Goal: Transaction & Acquisition: Purchase product/service

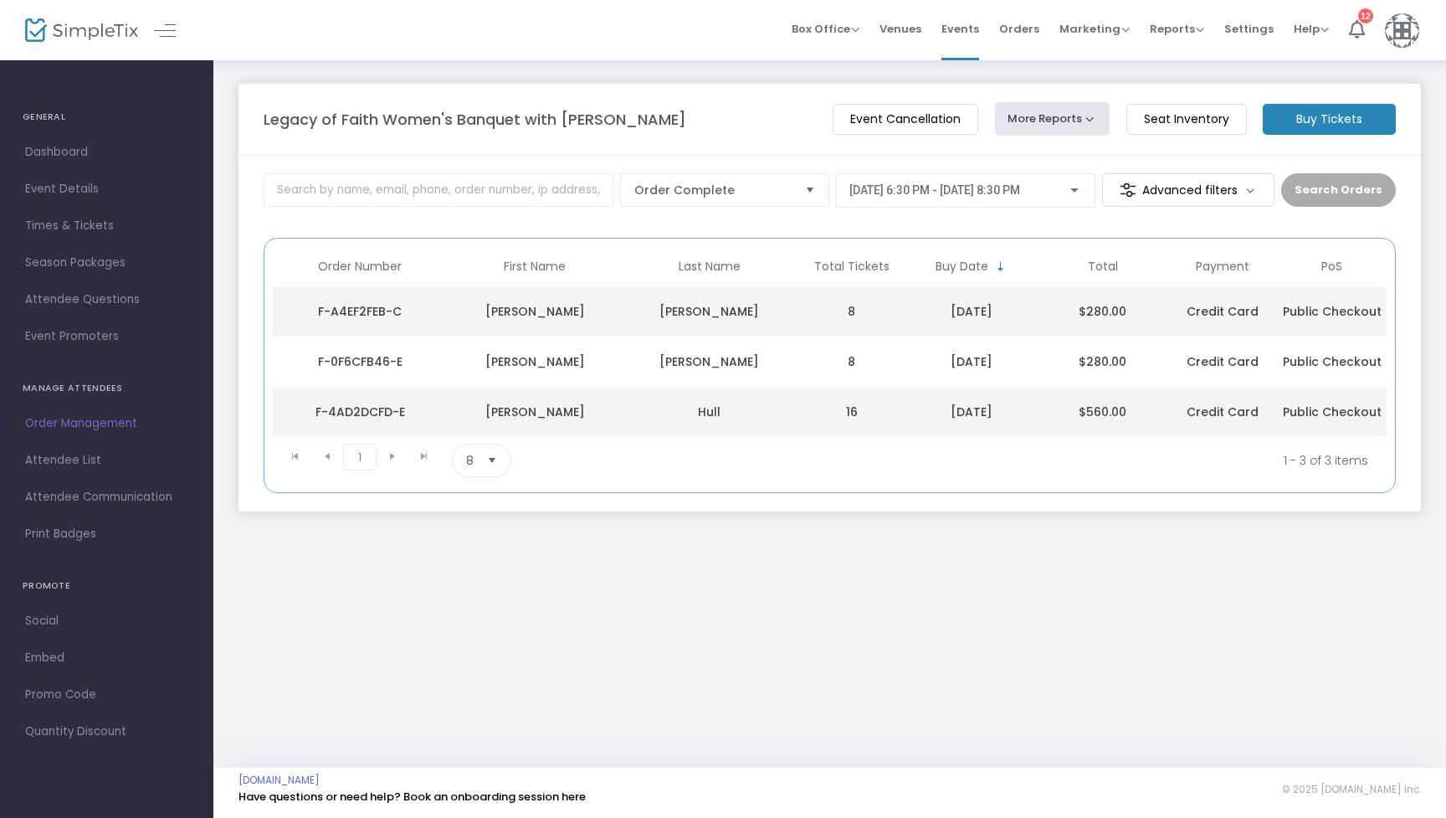
click at [1012, 191] on span "11/6/2025 @ 6:30 PM - 11/6/2025 @ 8:30 PM" at bounding box center [934, 189] width 171 height 13
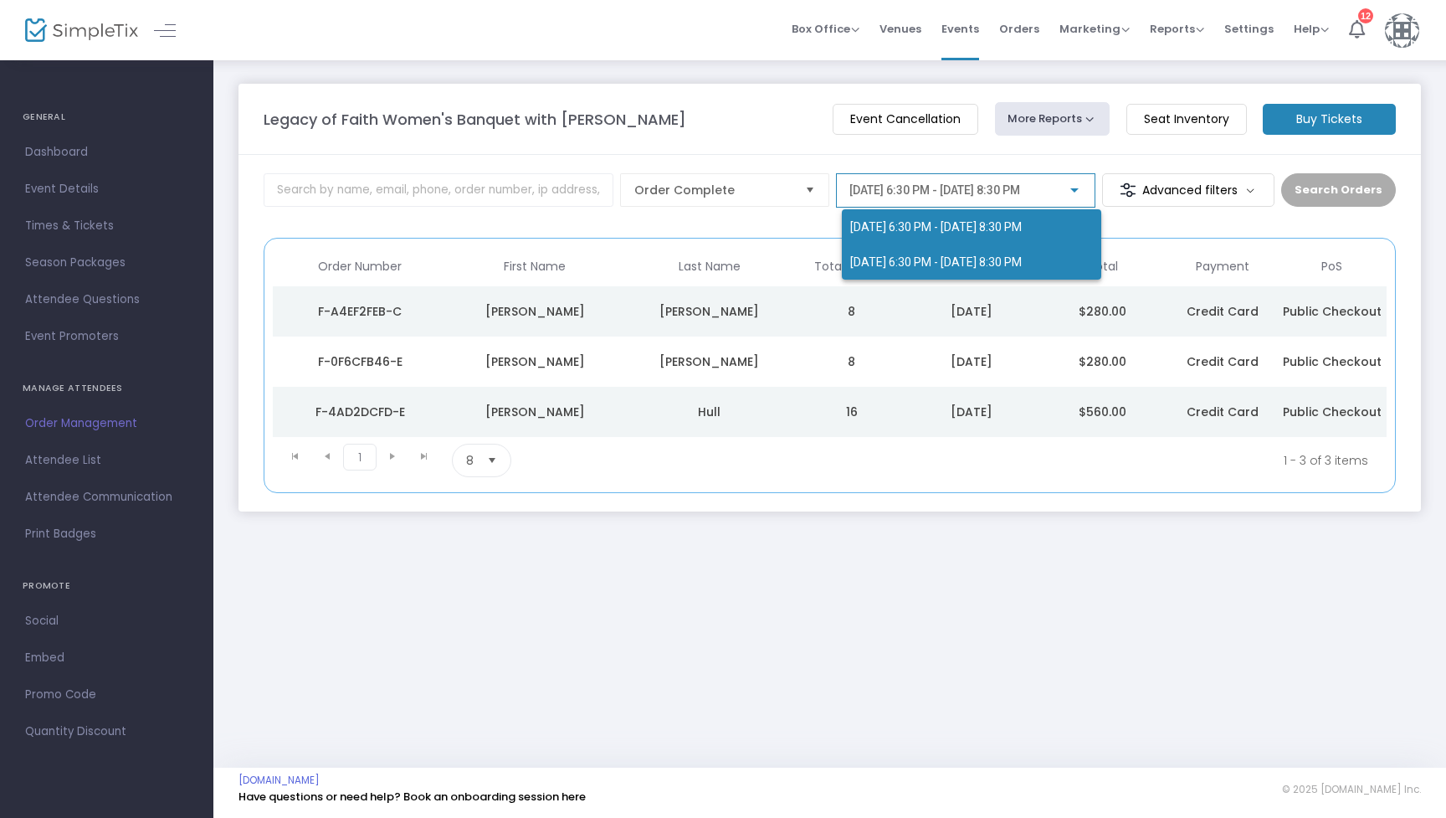
click at [994, 257] on span "11/7/2025 @ 6:30 PM - 11/7/2025 @ 8:30 PM" at bounding box center [936, 261] width 172 height 13
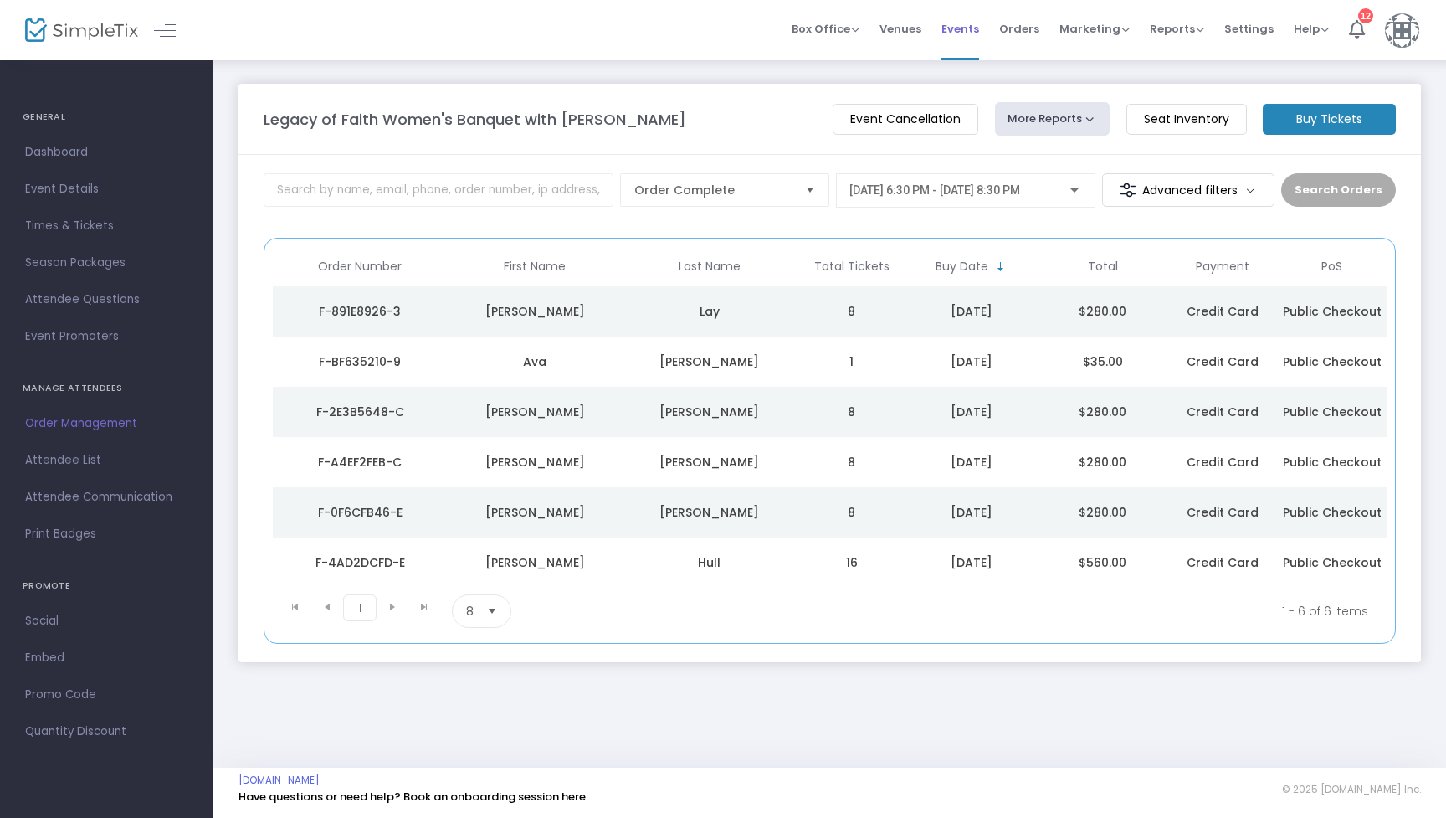
click at [963, 28] on span "Events" at bounding box center [960, 29] width 38 height 43
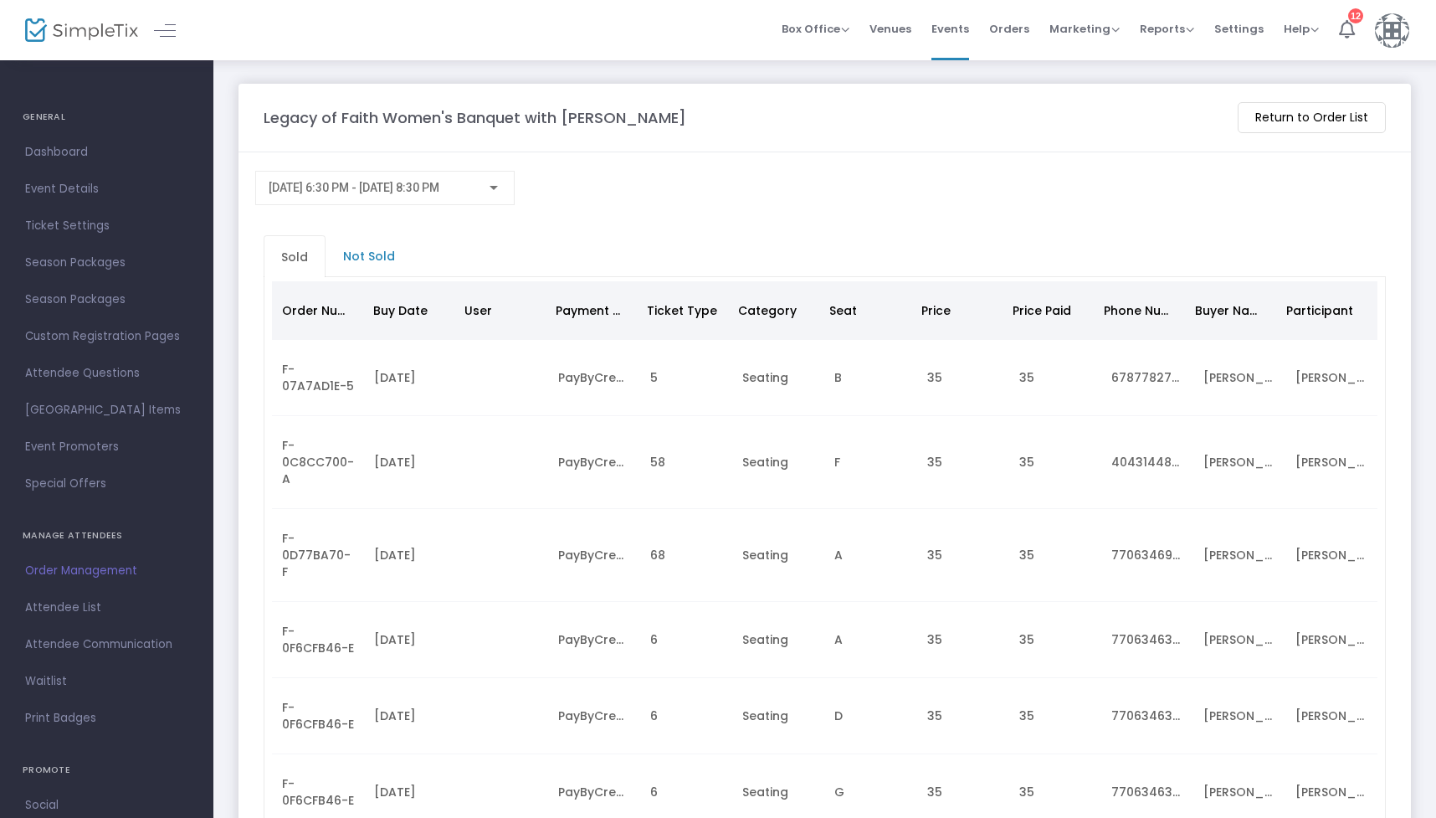
click at [384, 172] on div "[DATE] 6:30 PM - [DATE] 8:30 PM" at bounding box center [385, 183] width 233 height 31
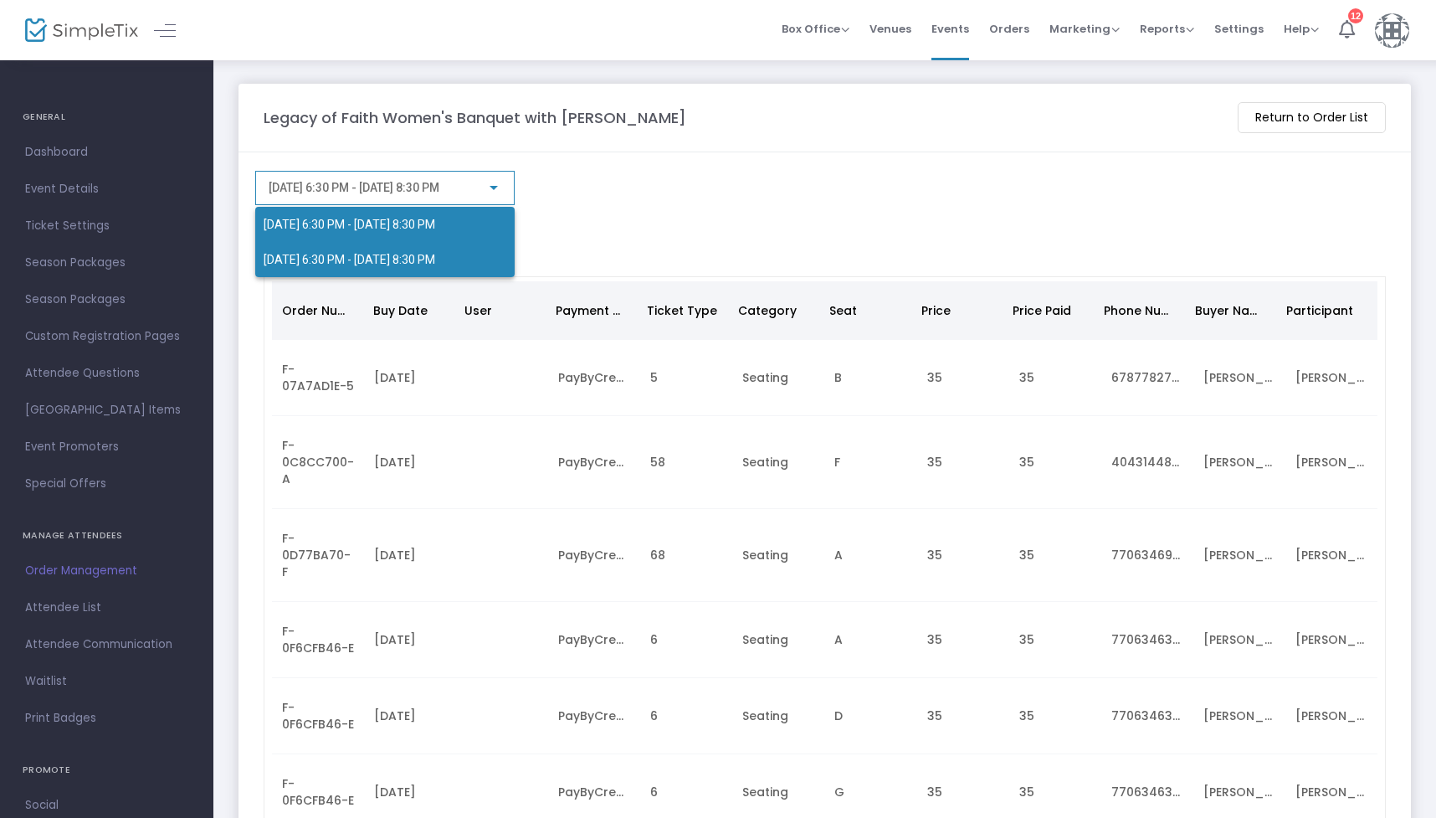
click at [358, 259] on span "[DATE] 6:30 PM - [DATE] 8:30 PM" at bounding box center [350, 259] width 172 height 13
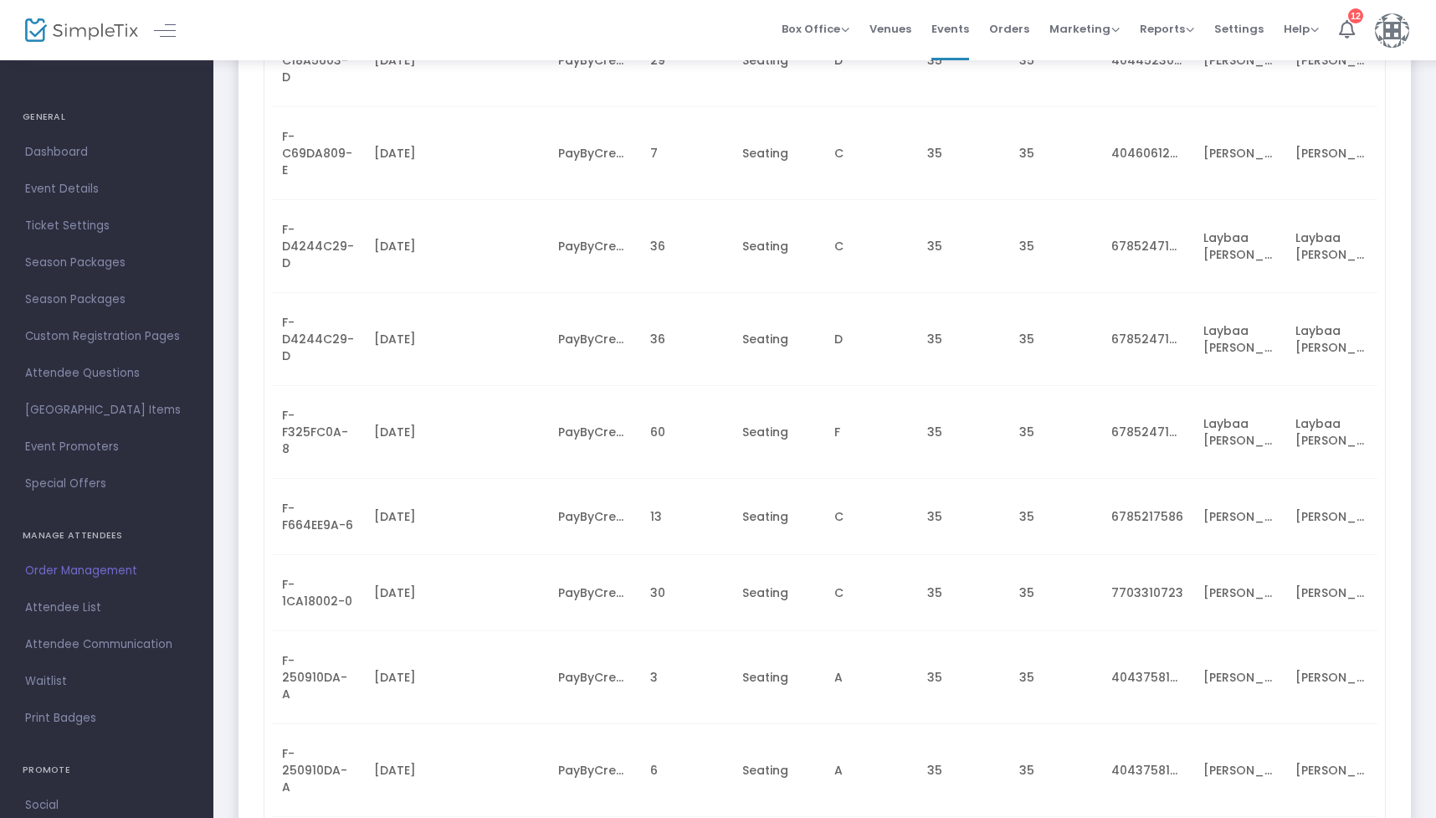
scroll to position [21802, 0]
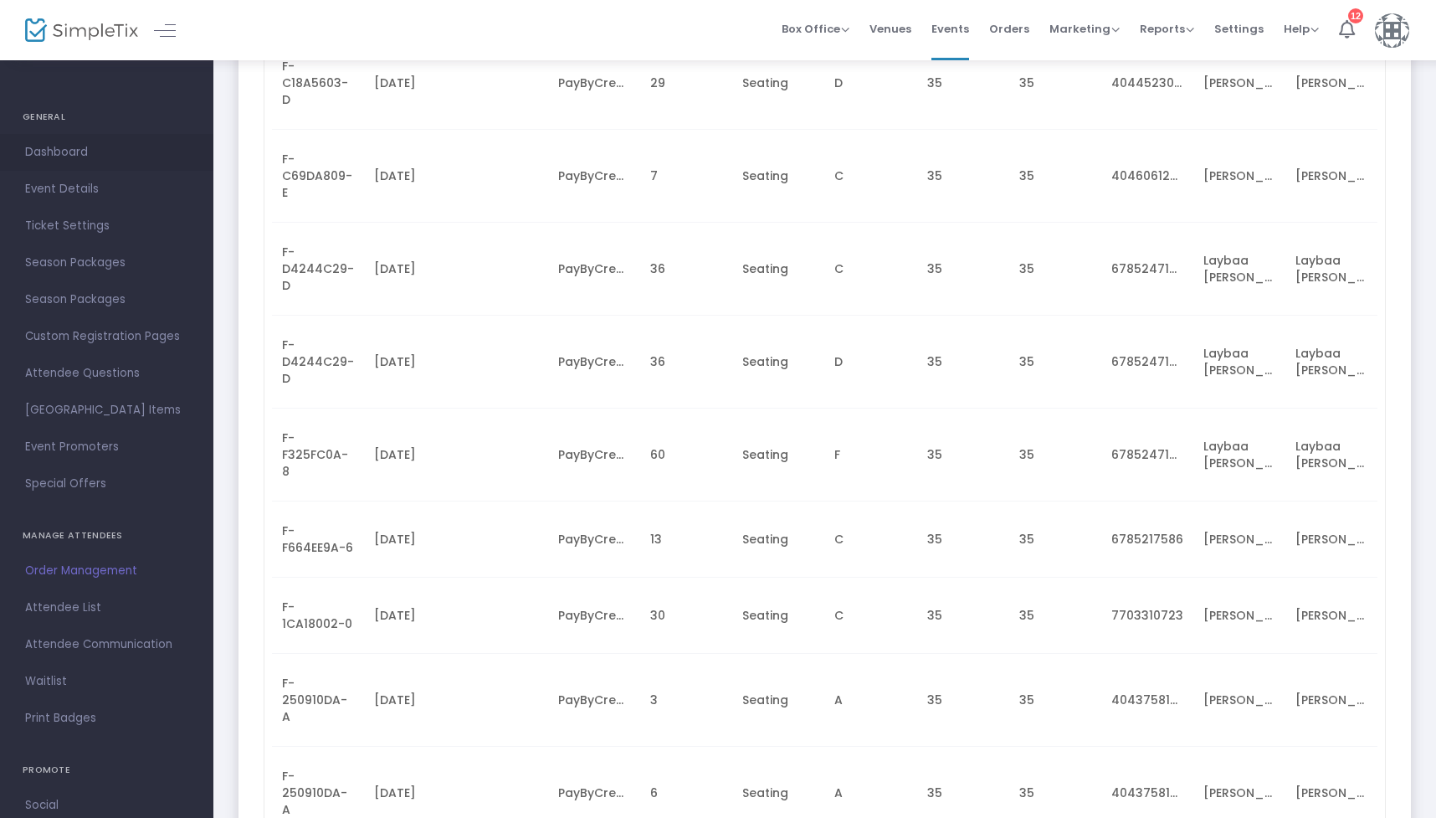
click at [85, 156] on span "Dashboard" at bounding box center [106, 152] width 163 height 22
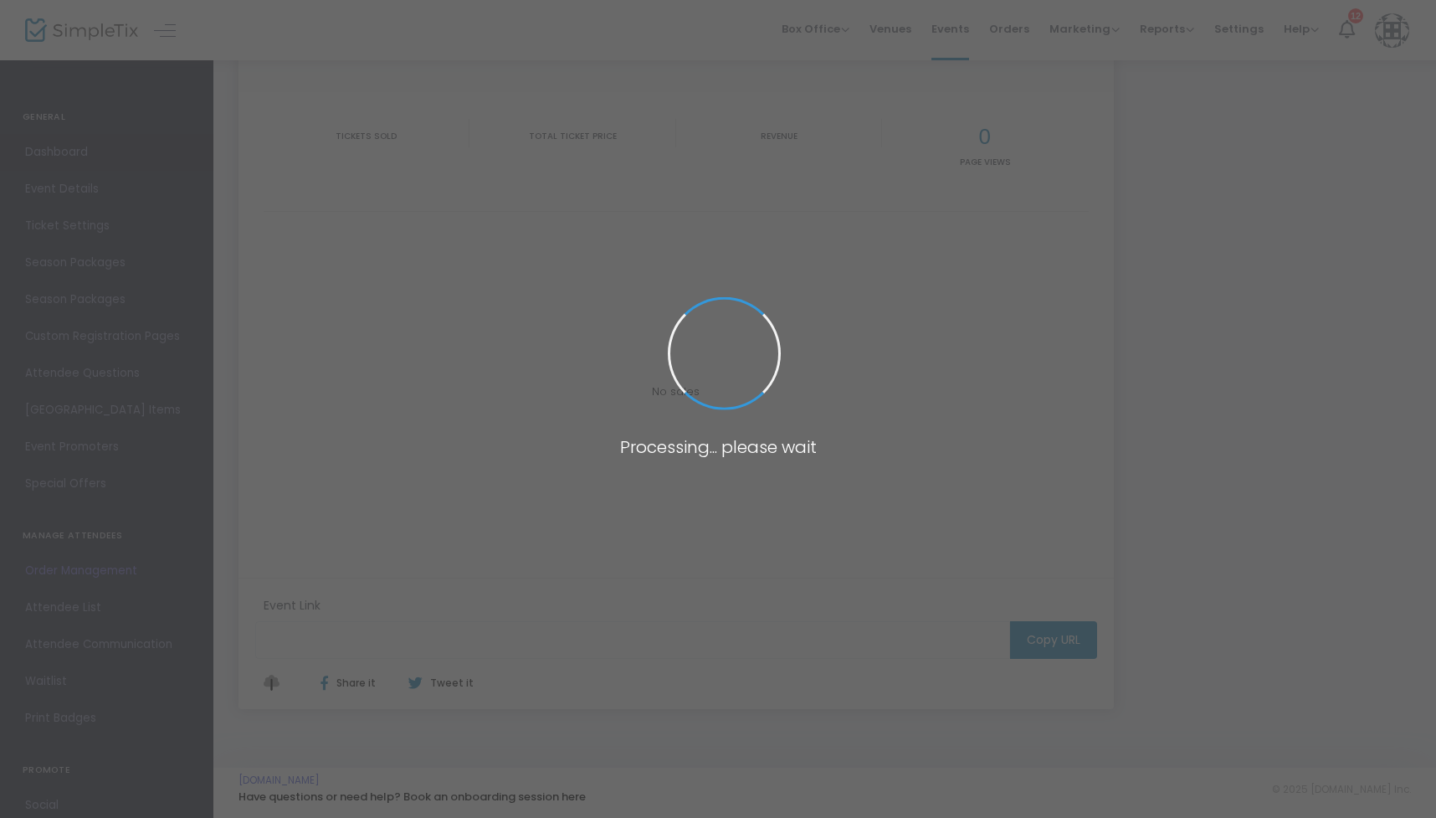
scroll to position [127, 0]
type input "[URL][DOMAIN_NAME]"
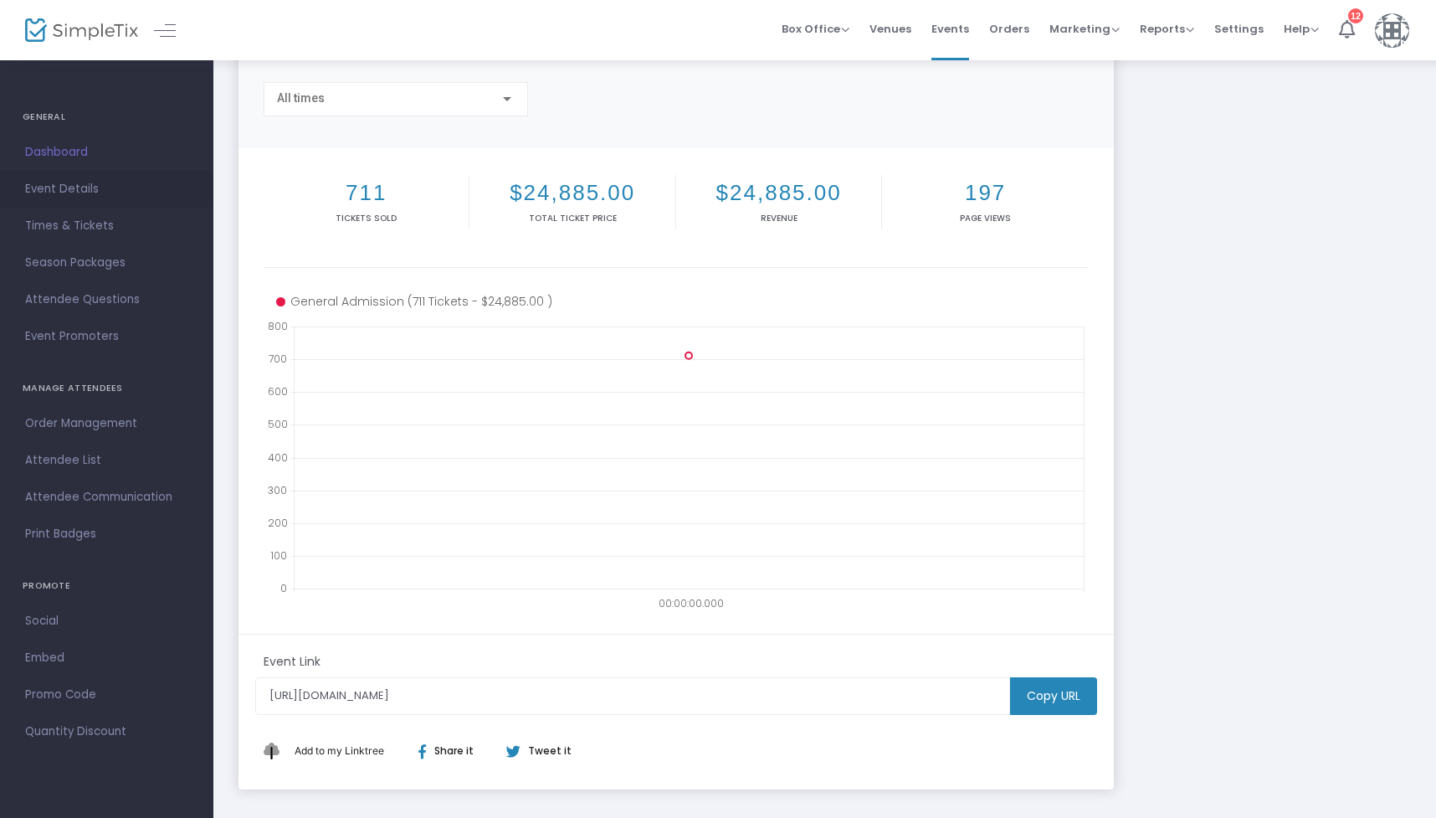
click at [87, 190] on span "Event Details" at bounding box center [106, 189] width 163 height 22
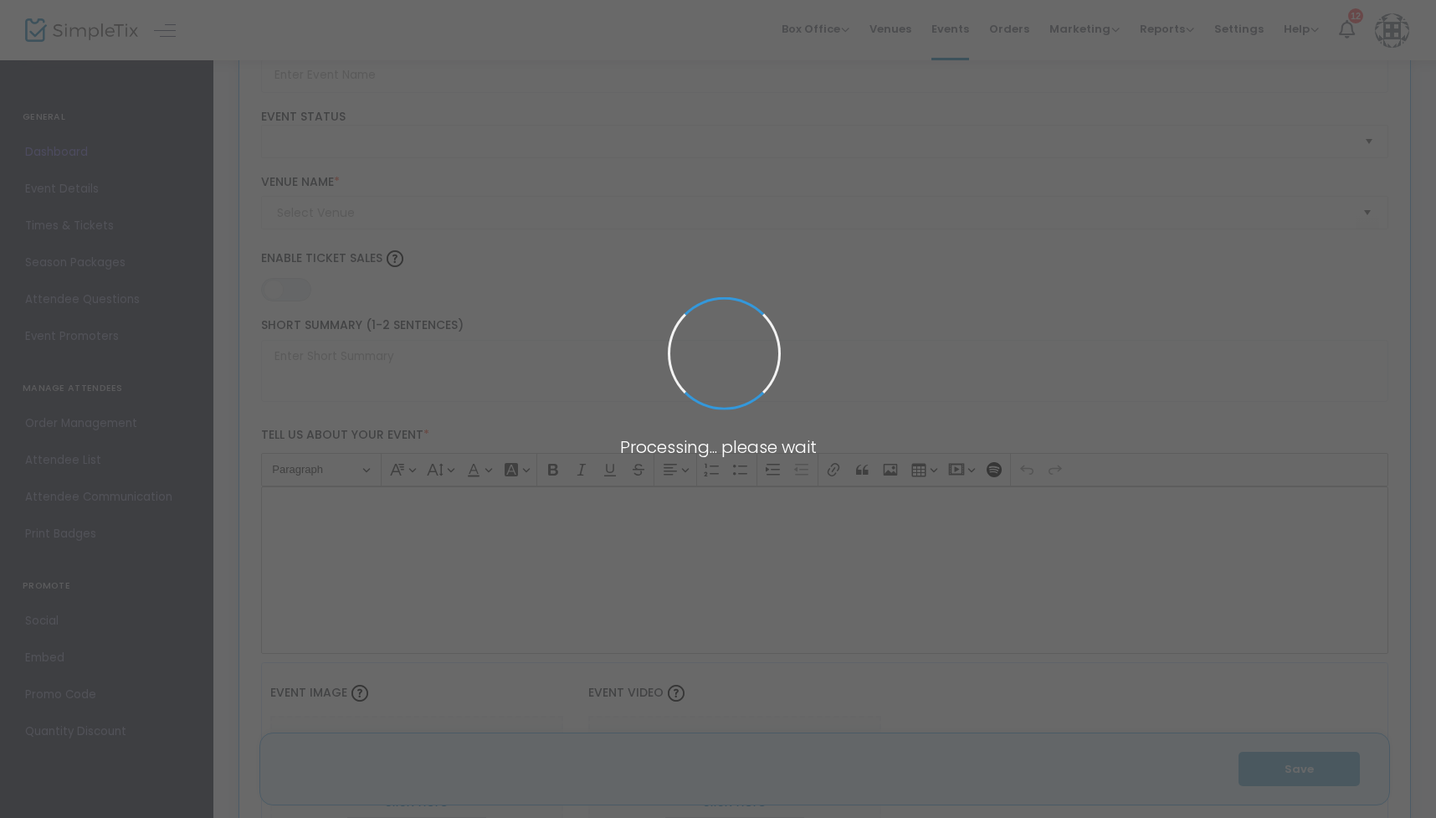
type input "Legacy of Faith Women's Banquet with [PERSON_NAME]"
type textarea "On [DATE] & [DATE] at 6:30PM, you are invited to join us for a meal, music and …"
type input "Purchase Tickets"
checkbox input "true"
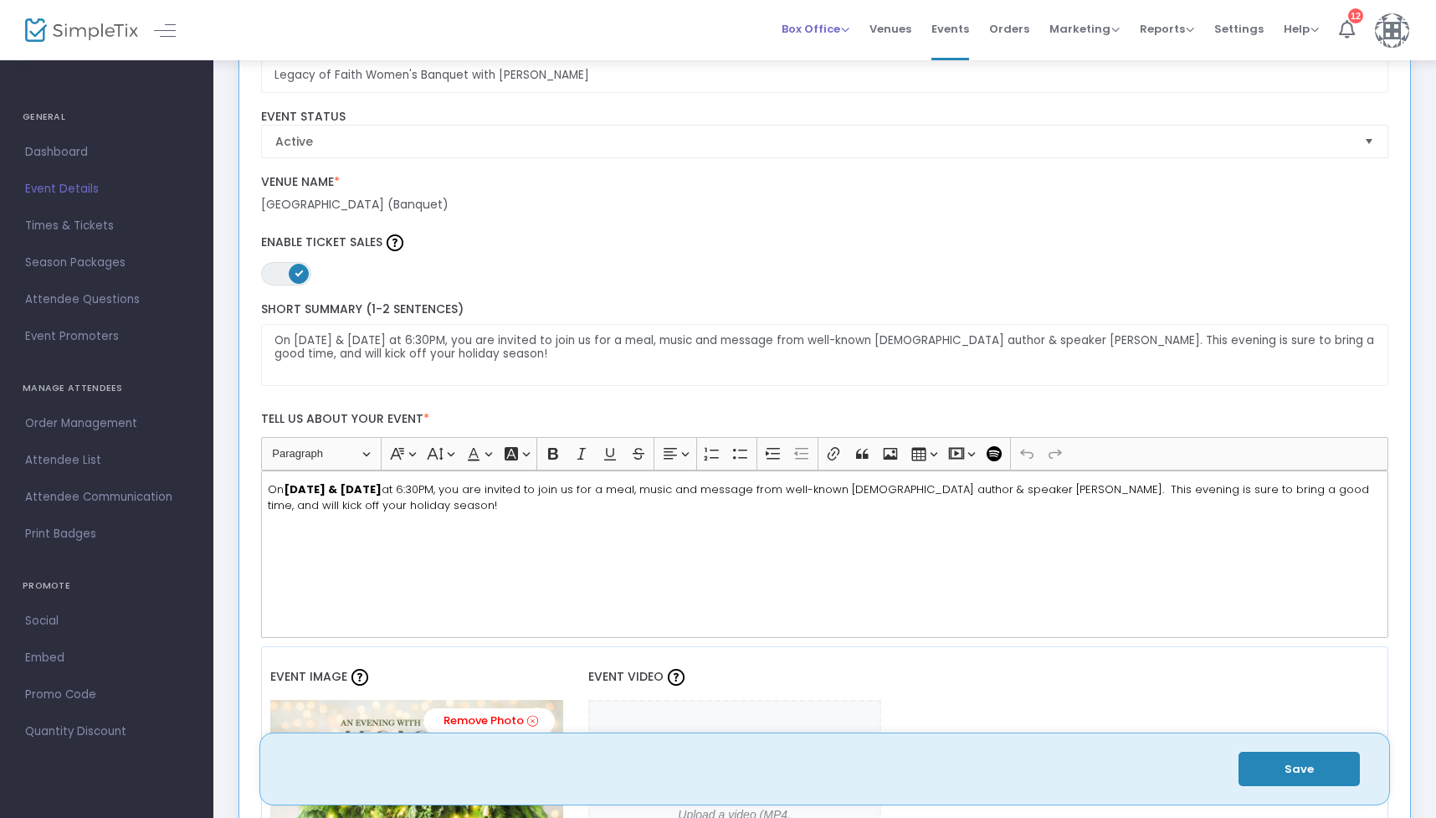
click at [827, 25] on span "Box Office" at bounding box center [816, 29] width 68 height 16
click at [816, 59] on li "Sell Tickets" at bounding box center [842, 56] width 120 height 33
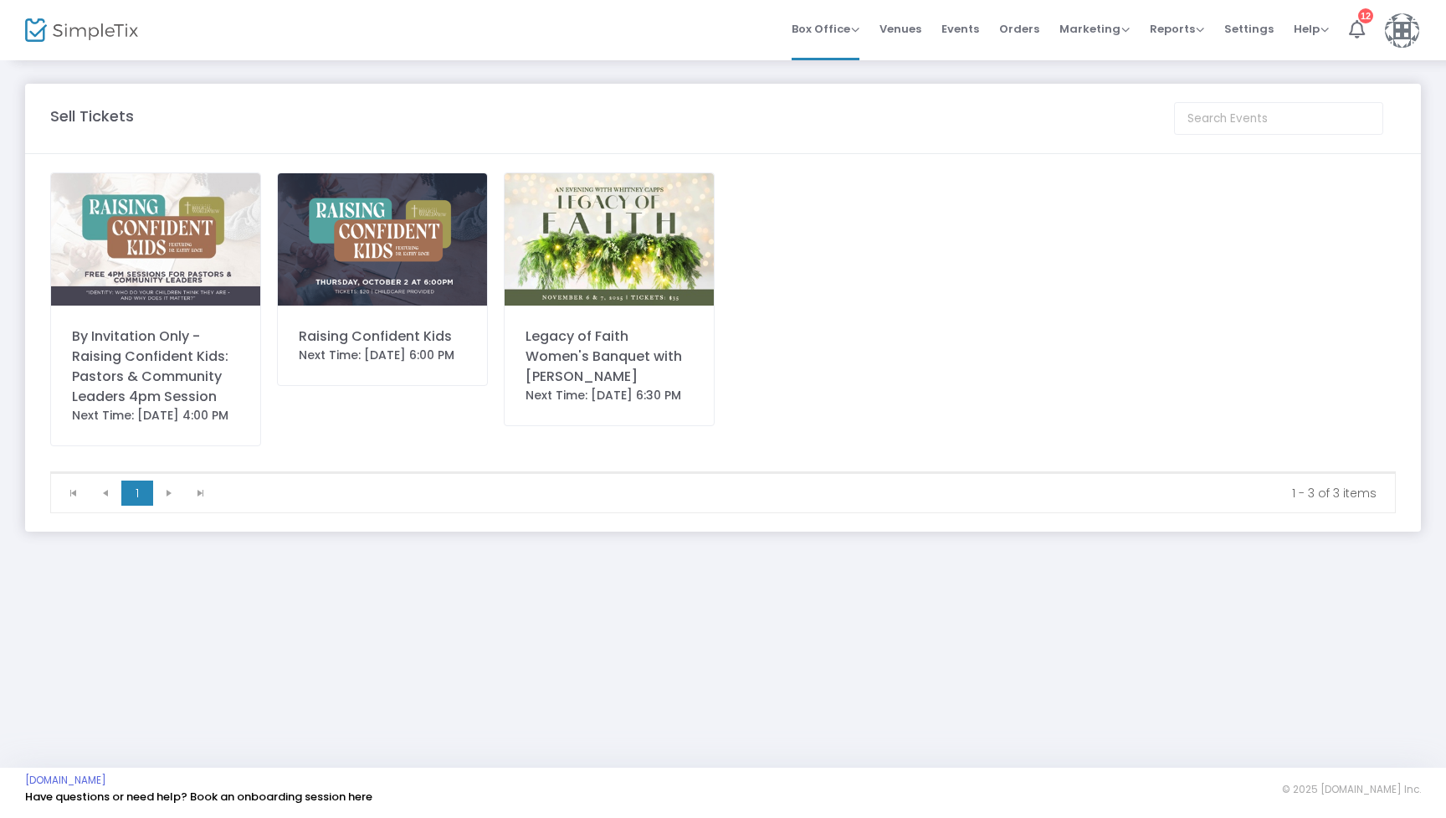
click at [620, 363] on div "Legacy of Faith Women's Banquet with [PERSON_NAME]" at bounding box center [609, 356] width 167 height 60
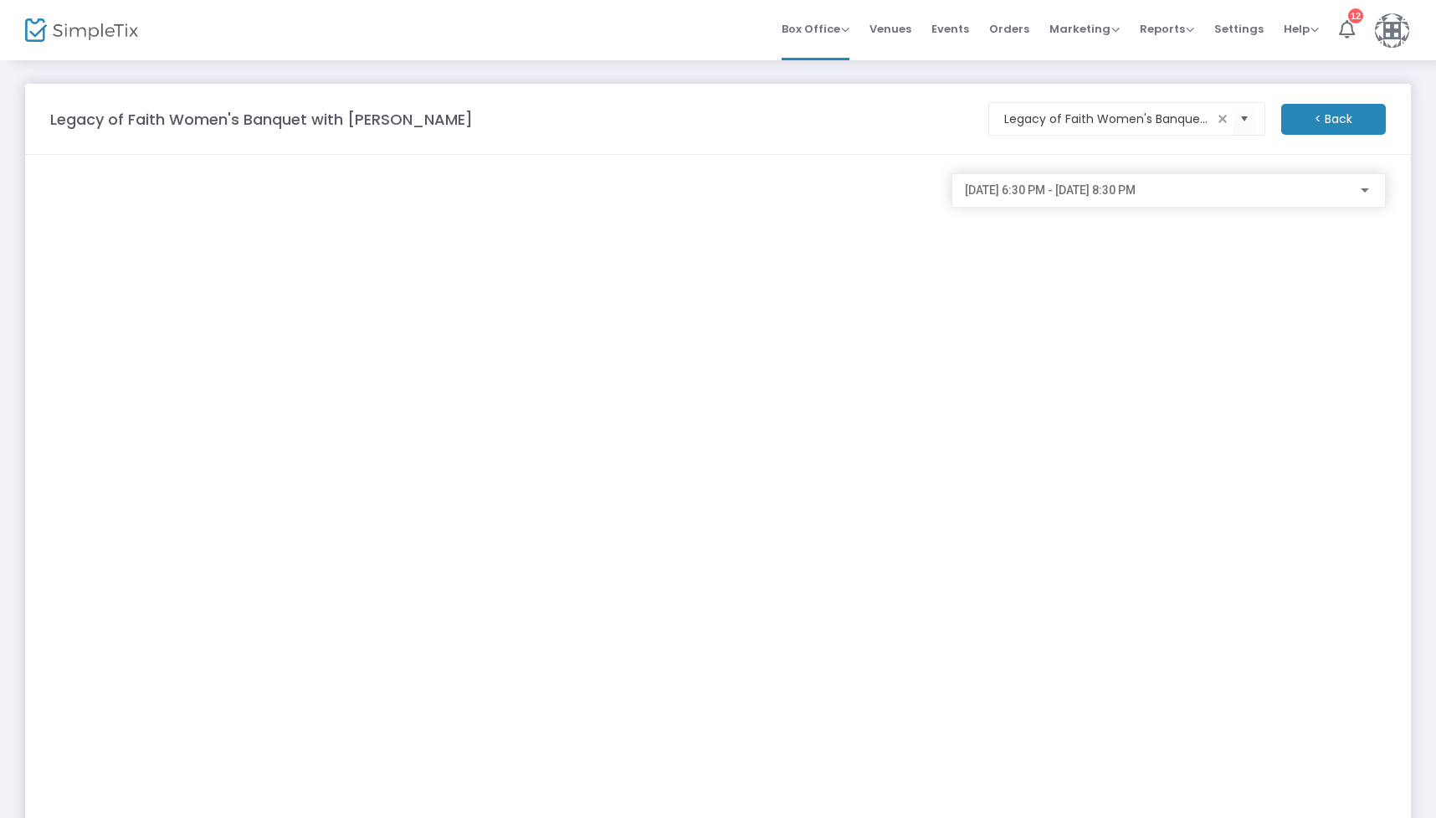
click at [1066, 205] on div "[DATE] 6:30 PM - [DATE] 8:30 PM" at bounding box center [1168, 190] width 434 height 34
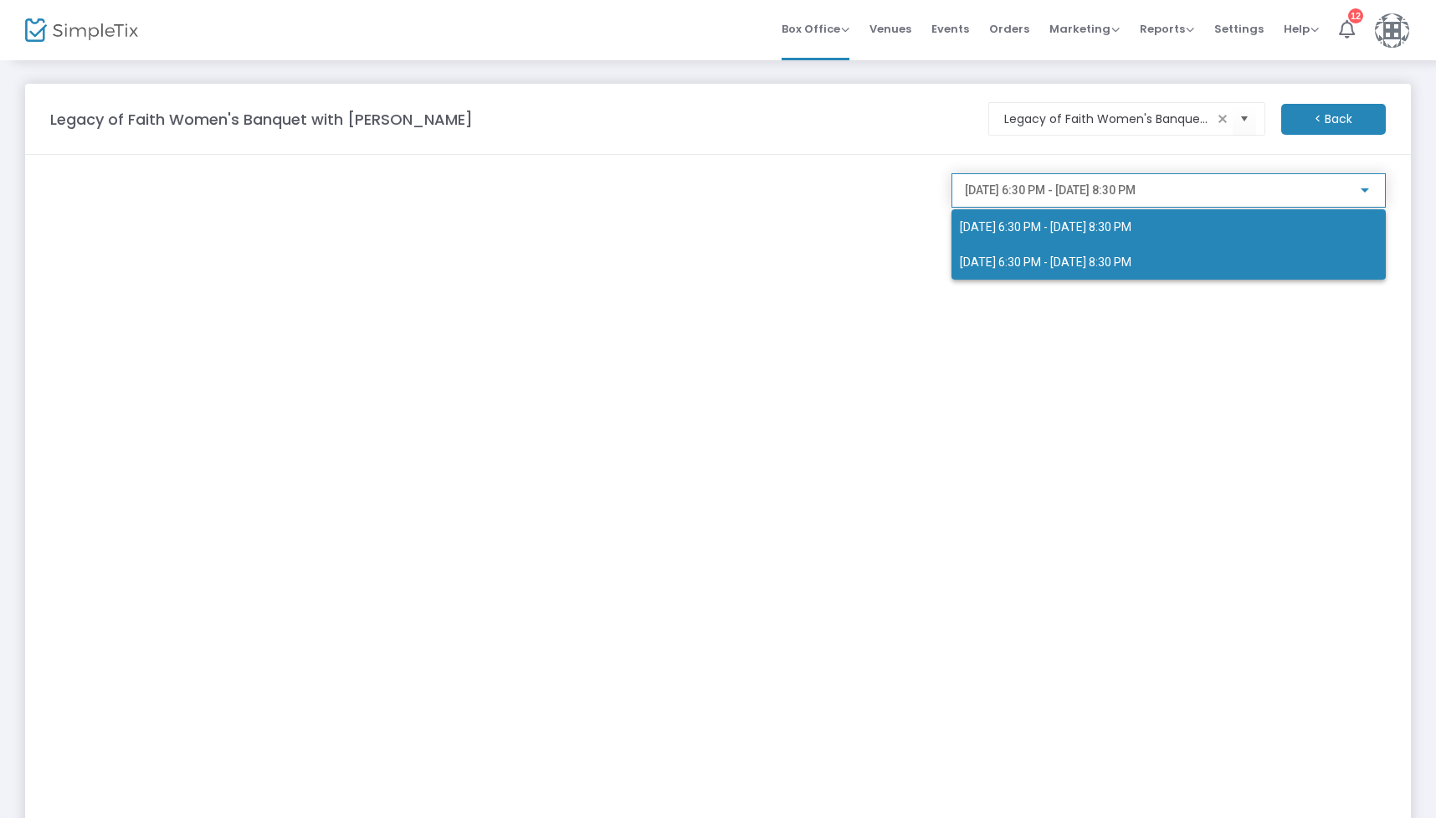
click at [1049, 274] on span "[DATE] 6:30 PM - [DATE] 8:30 PM" at bounding box center [1169, 261] width 418 height 35
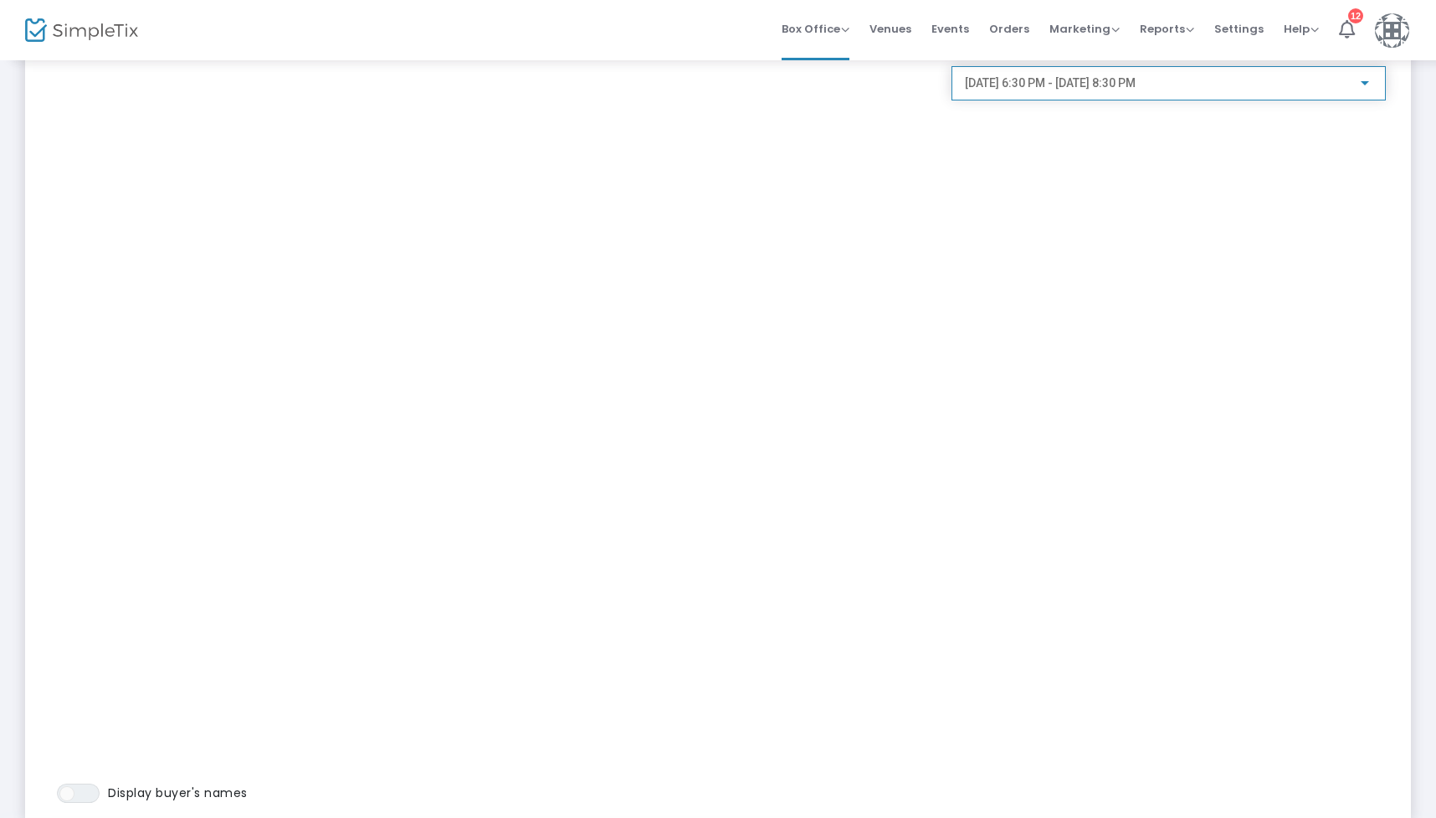
scroll to position [106, 0]
click at [85, 791] on span "ON OFF" at bounding box center [78, 793] width 43 height 19
click at [1192, 93] on div "[DATE] 6:30 PM - [DATE] 8:30 PM" at bounding box center [1169, 79] width 408 height 31
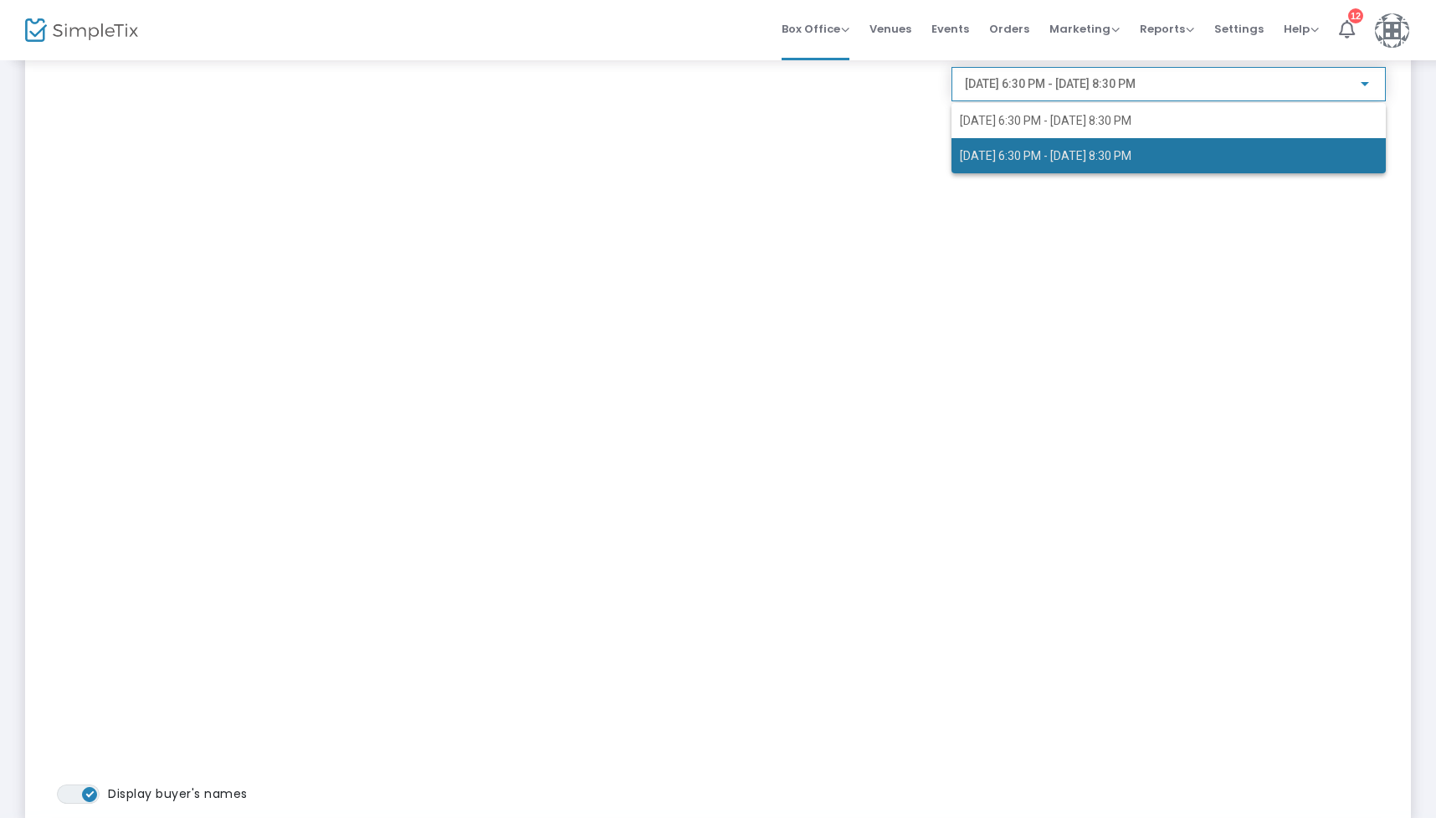
click at [1157, 164] on span "[DATE] 6:30 PM - [DATE] 8:30 PM" at bounding box center [1169, 155] width 418 height 35
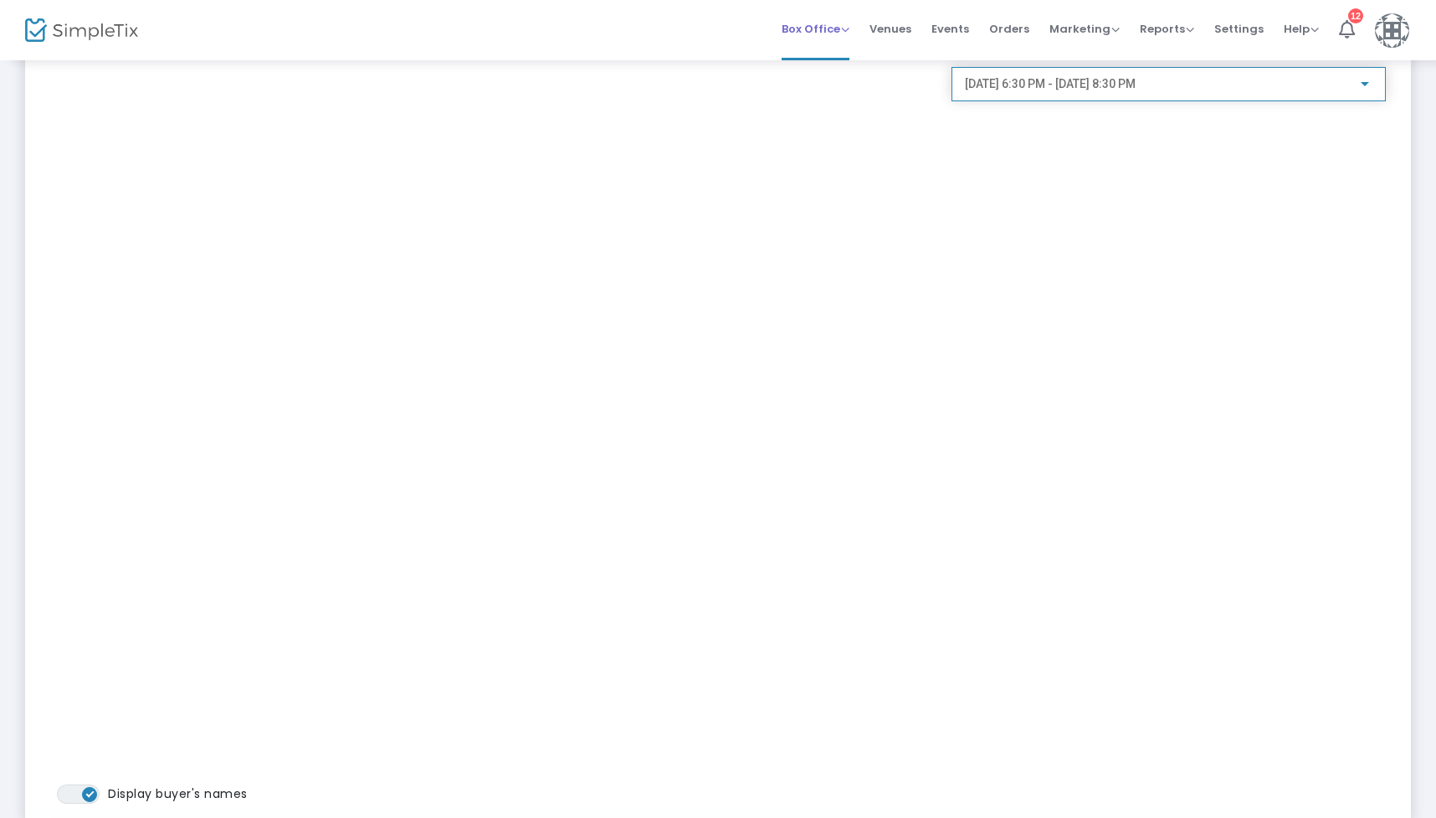
click at [838, 38] on span "Box Office Sell Tickets Bookings Sell Season Pass" at bounding box center [816, 29] width 68 height 43
click at [807, 34] on span "Box Office" at bounding box center [816, 29] width 68 height 16
click at [1012, 22] on span "Orders" at bounding box center [1009, 29] width 40 height 43
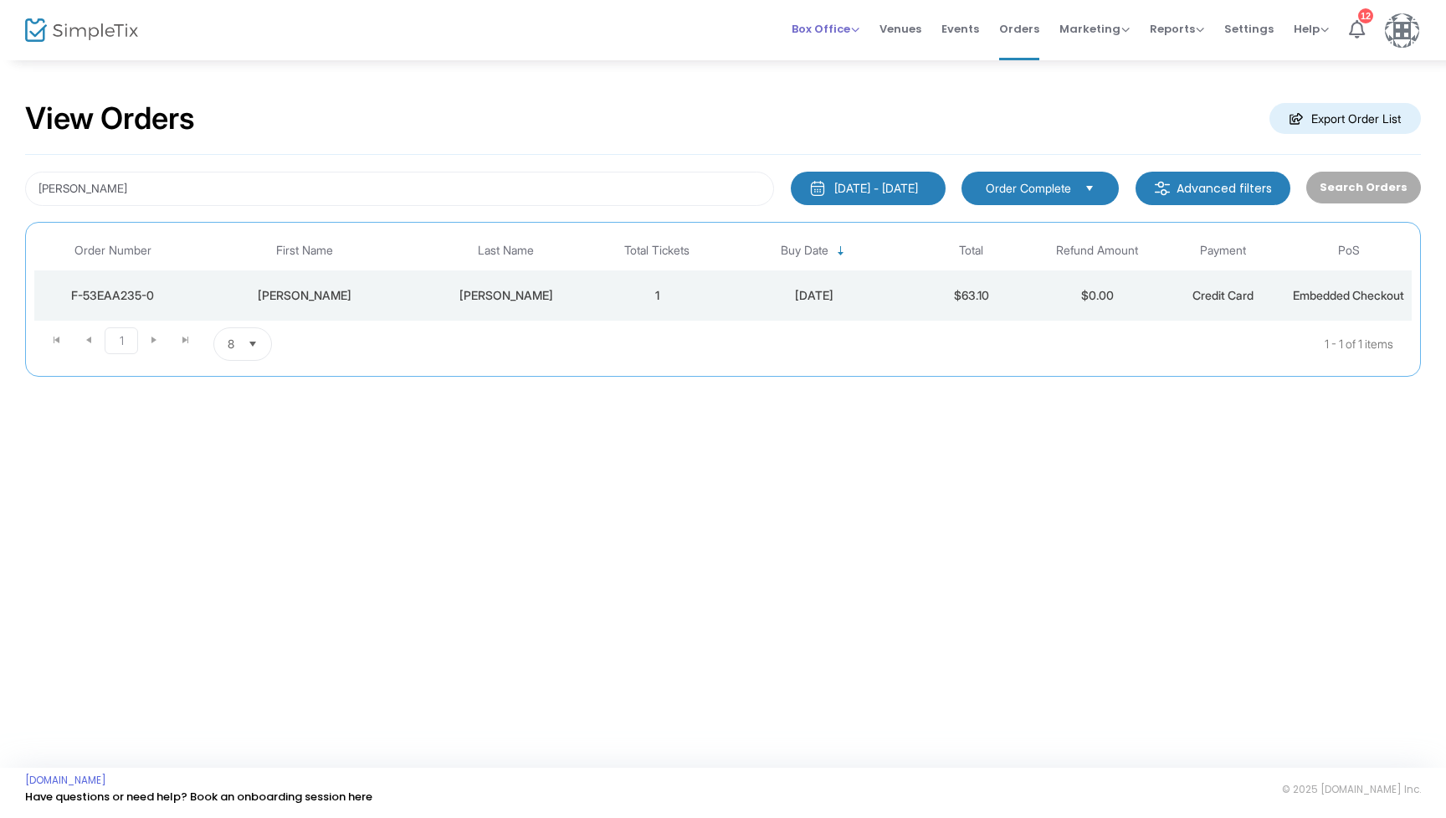
click at [807, 36] on span "Box Office" at bounding box center [826, 29] width 68 height 16
click at [900, 28] on span "Venues" at bounding box center [900, 29] width 42 height 43
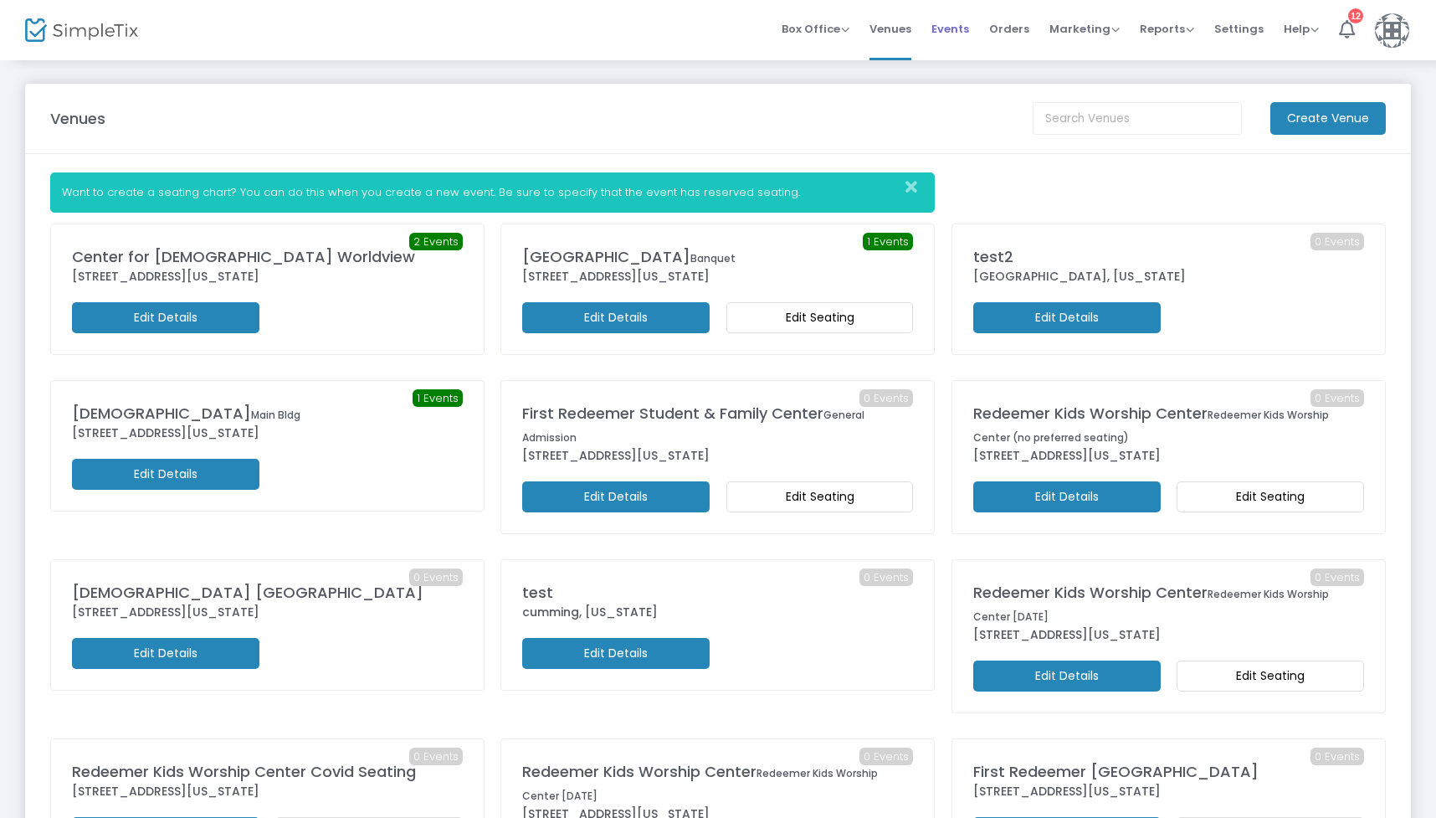
click at [943, 30] on span "Events" at bounding box center [950, 29] width 38 height 43
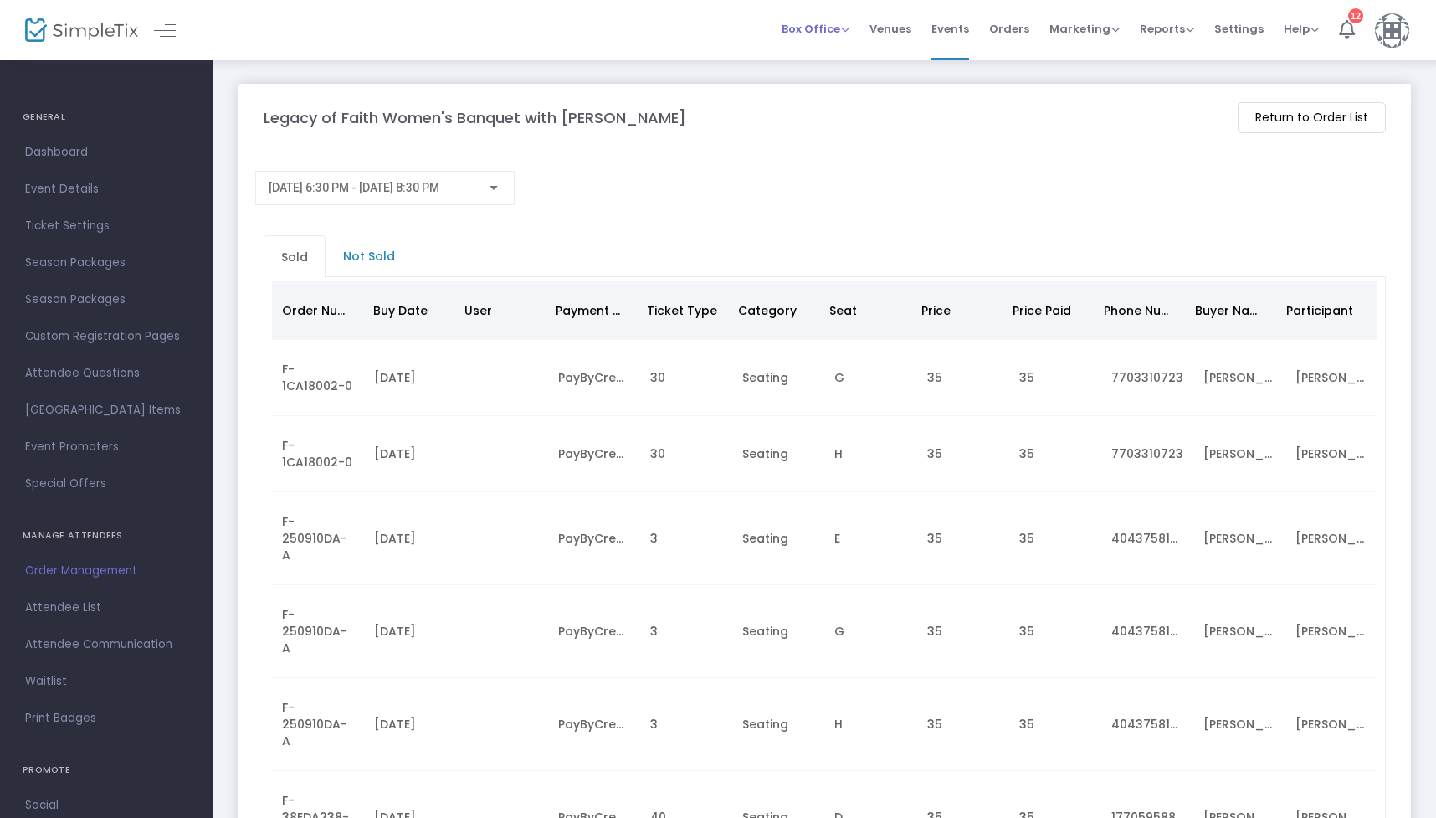
click at [847, 28] on span "Box Office" at bounding box center [816, 29] width 68 height 16
click at [854, 53] on li "Sell Tickets" at bounding box center [842, 56] width 120 height 33
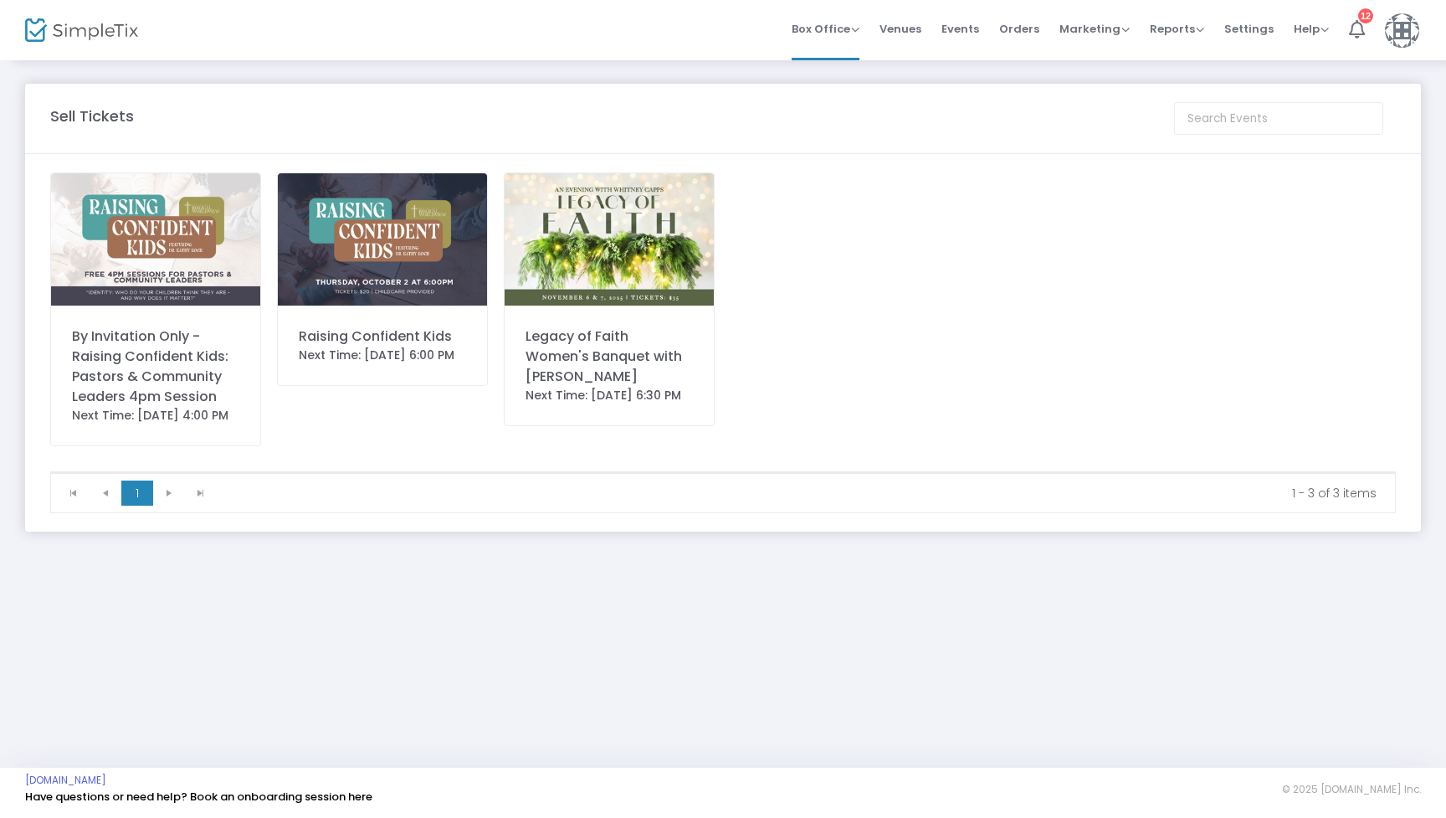
click at [608, 349] on div "Legacy of Faith Women's Banquet with [PERSON_NAME]" at bounding box center [609, 356] width 167 height 60
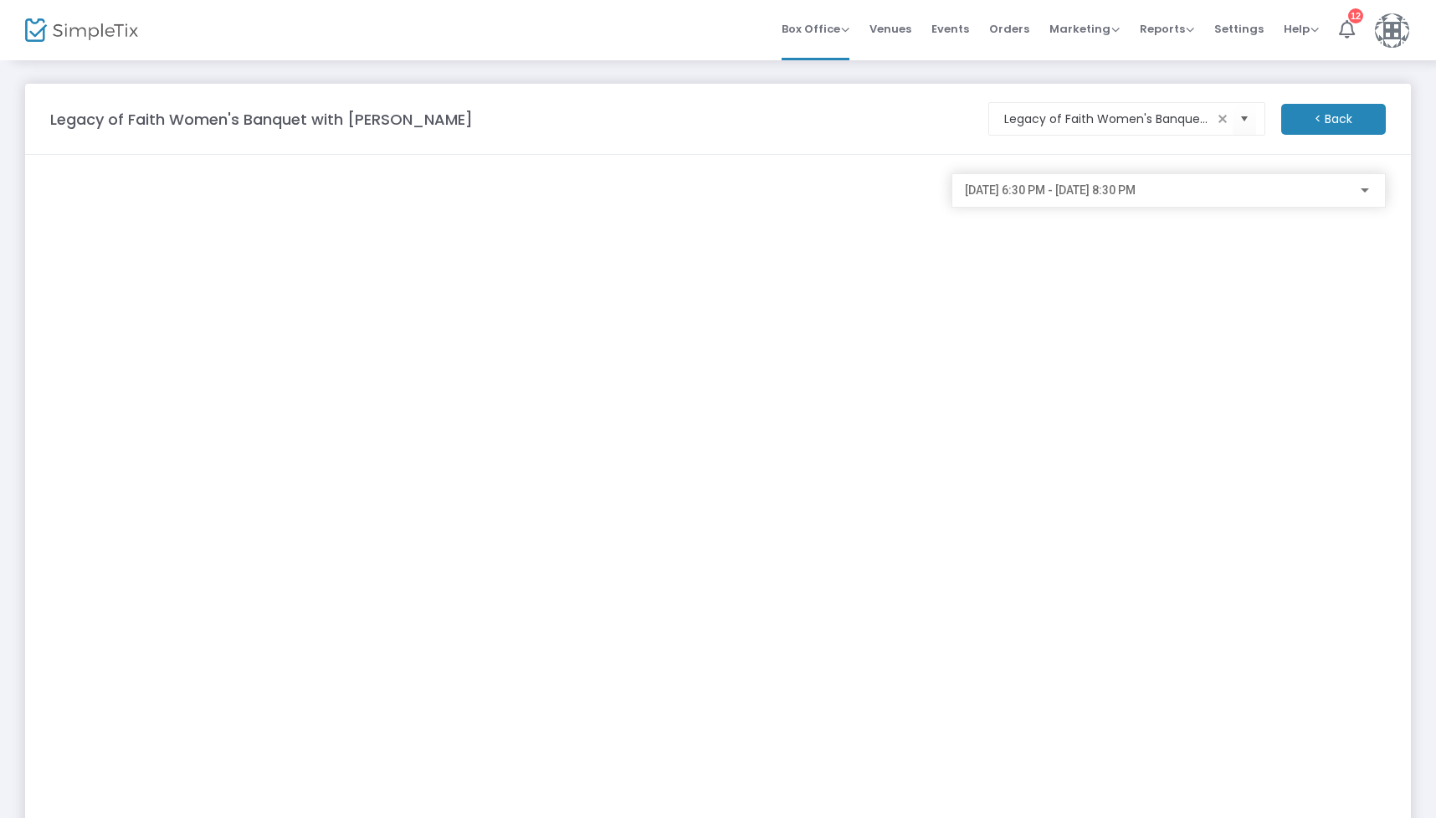
click at [1120, 204] on div "[DATE] 6:30 PM - [DATE] 8:30 PM" at bounding box center [1168, 190] width 434 height 34
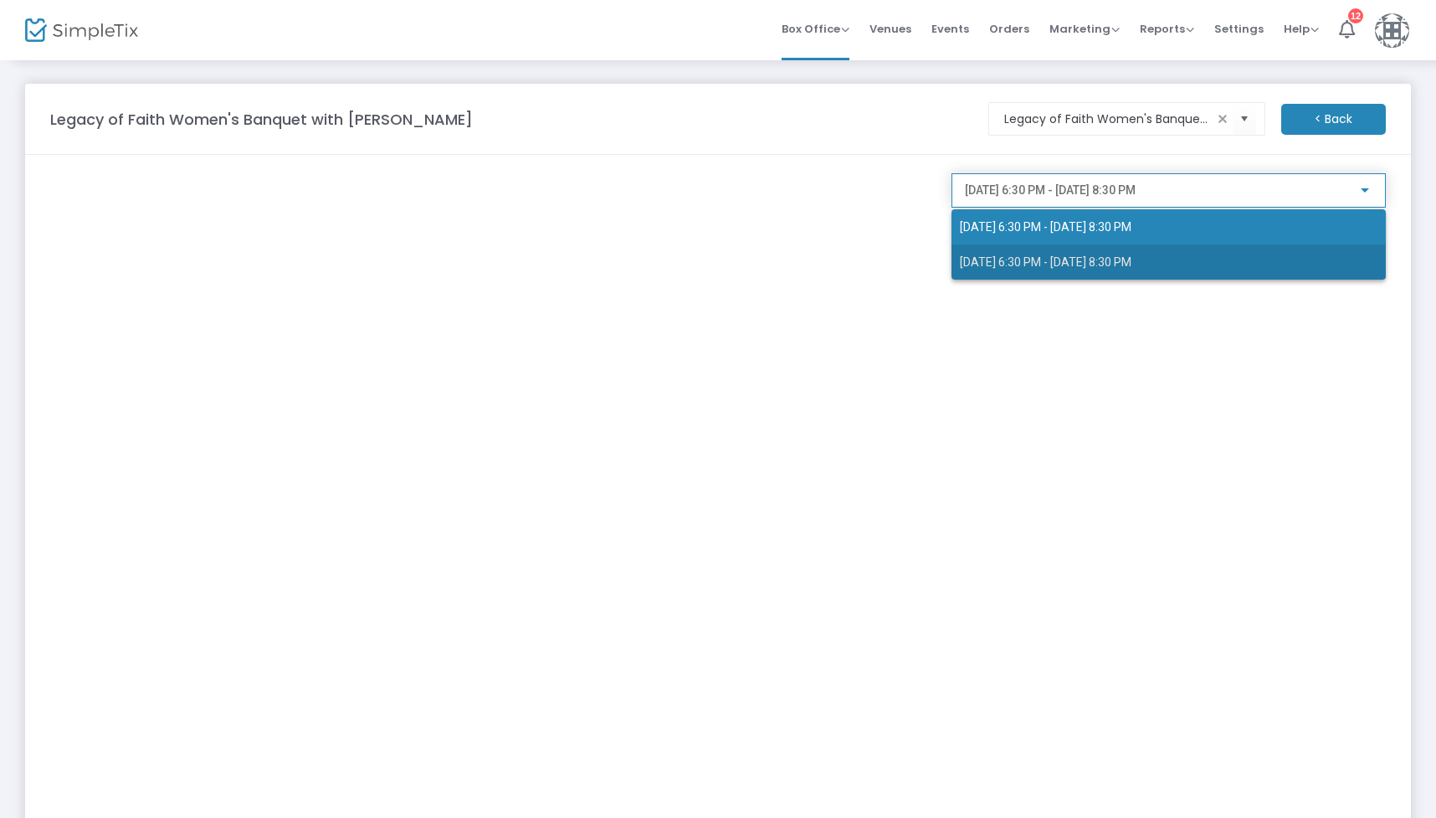
click at [1101, 263] on span "[DATE] 6:30 PM - [DATE] 8:30 PM" at bounding box center [1046, 261] width 172 height 13
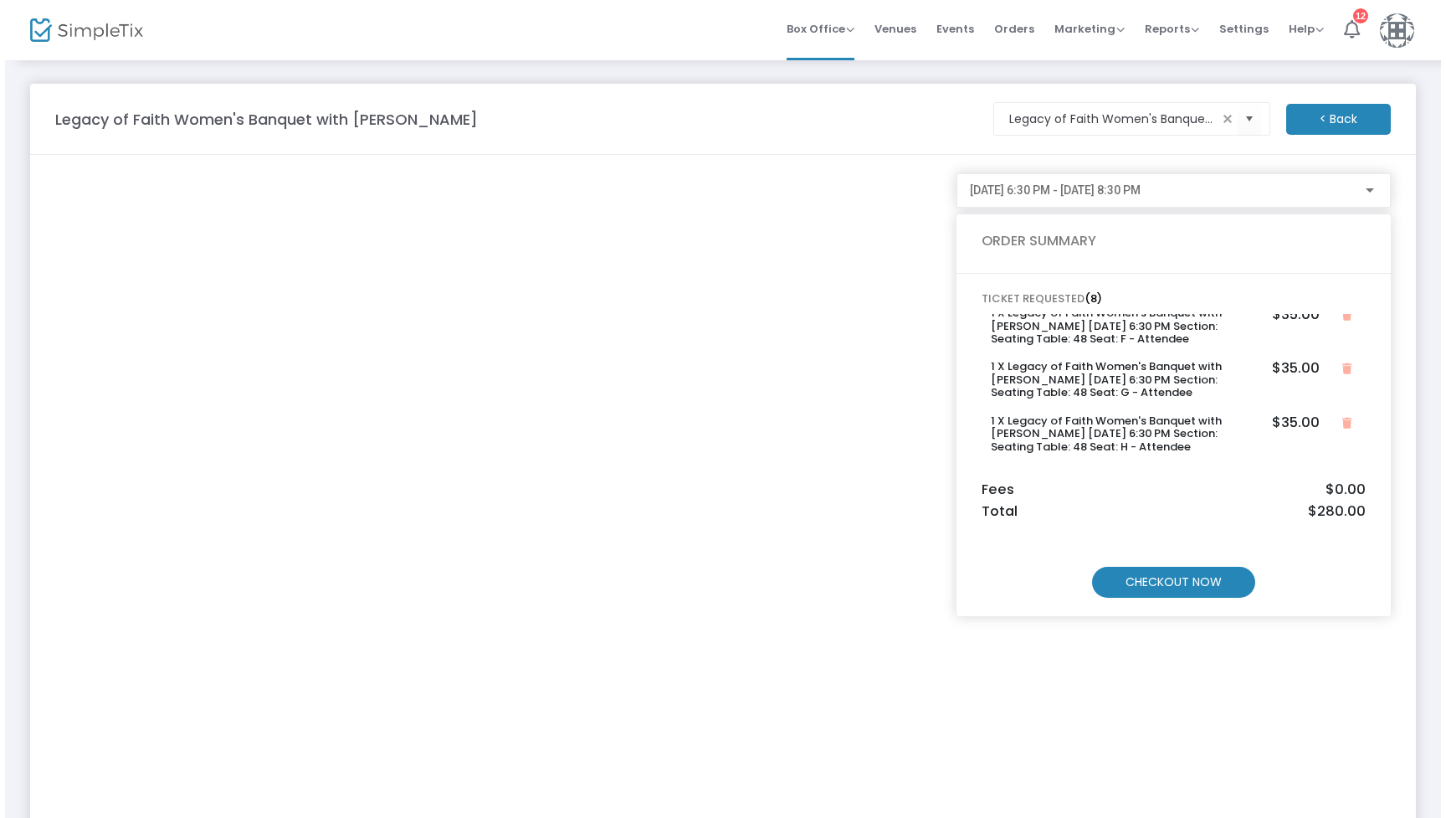
scroll to position [276, 0]
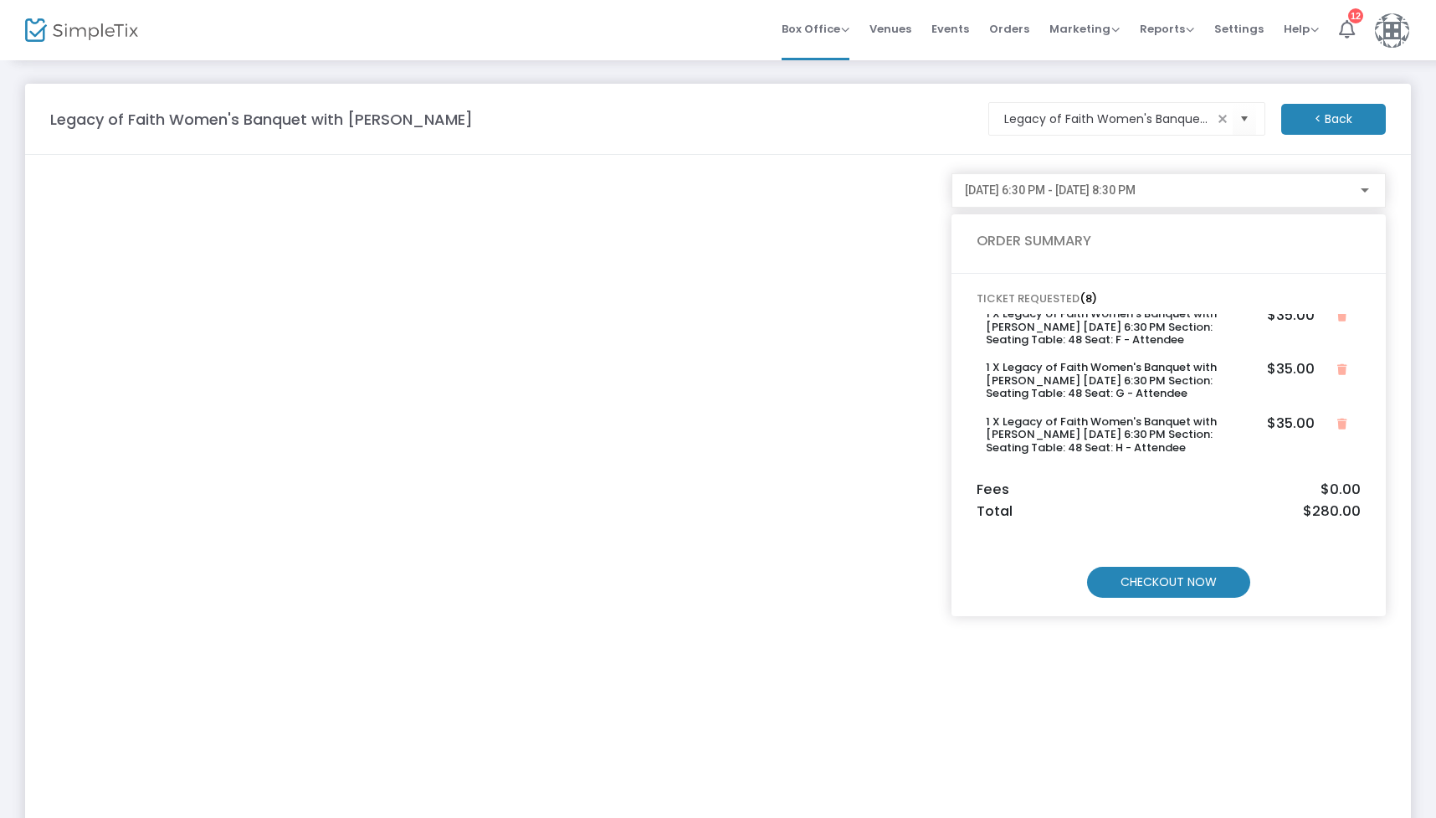
click at [1191, 591] on m-button "CHECKOUT NOW" at bounding box center [1168, 582] width 163 height 31
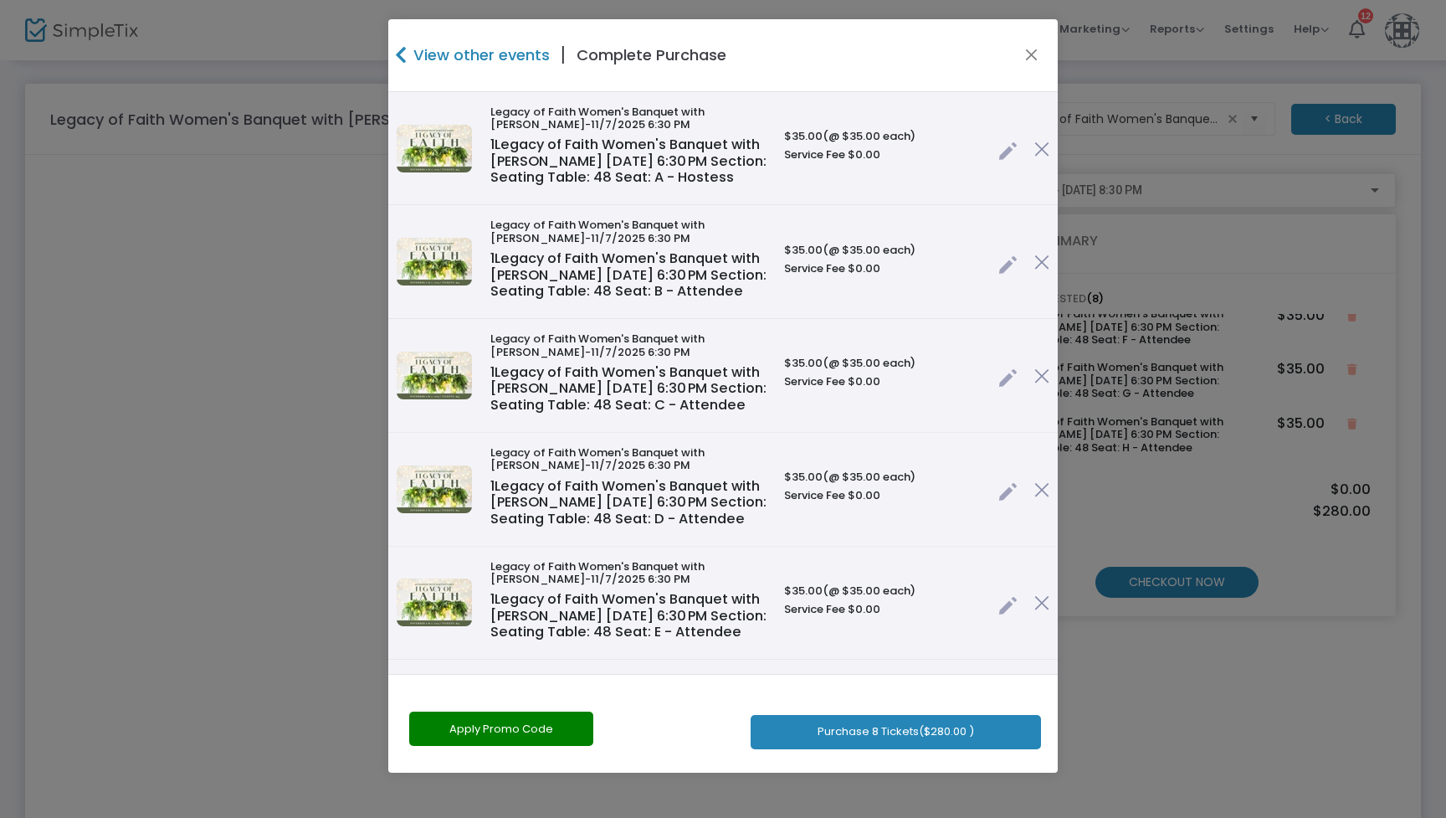
click at [845, 731] on button "Purchase 8 Tickets ($280.00 )" at bounding box center [896, 732] width 290 height 34
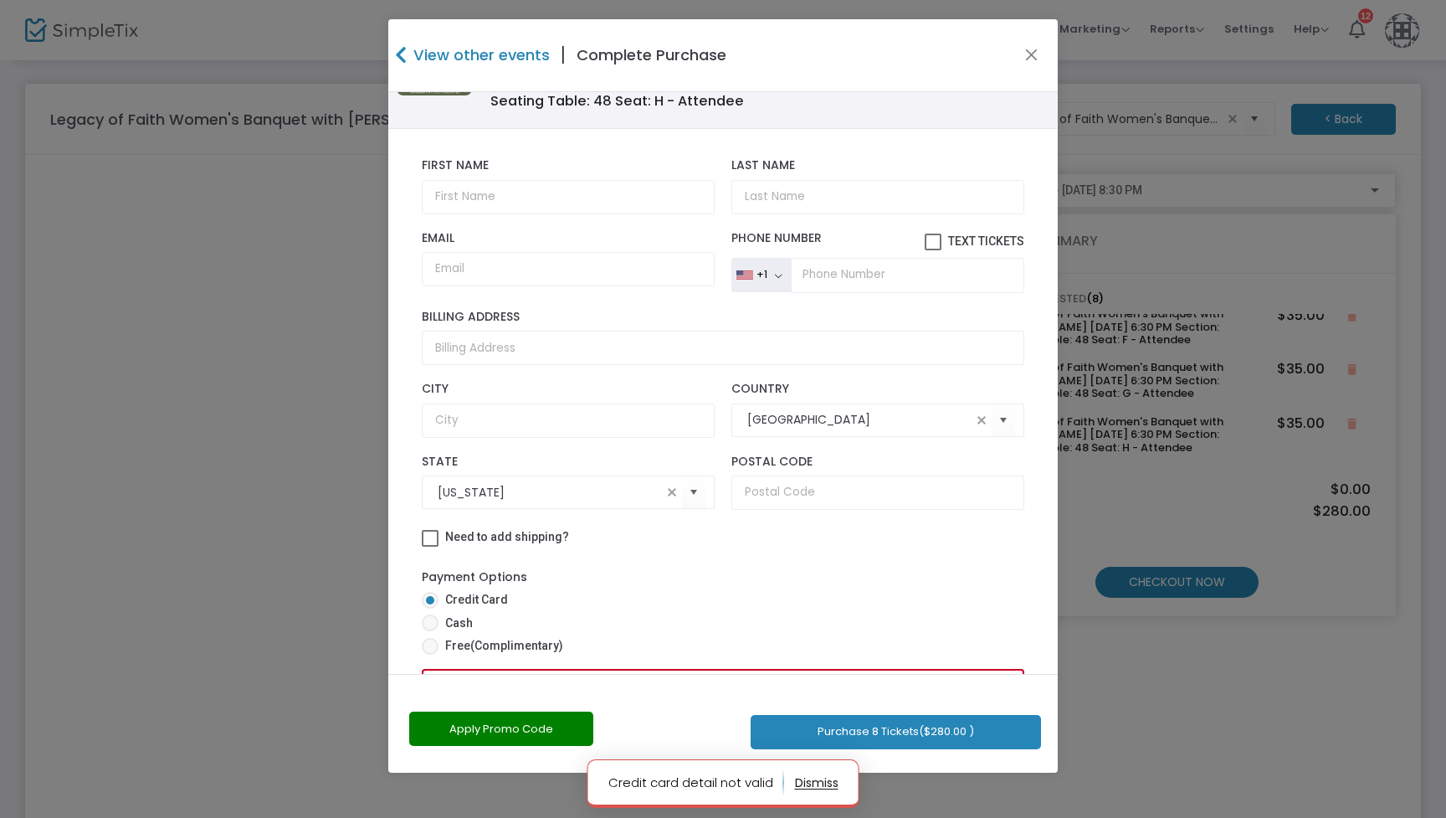
scroll to position [826, 0]
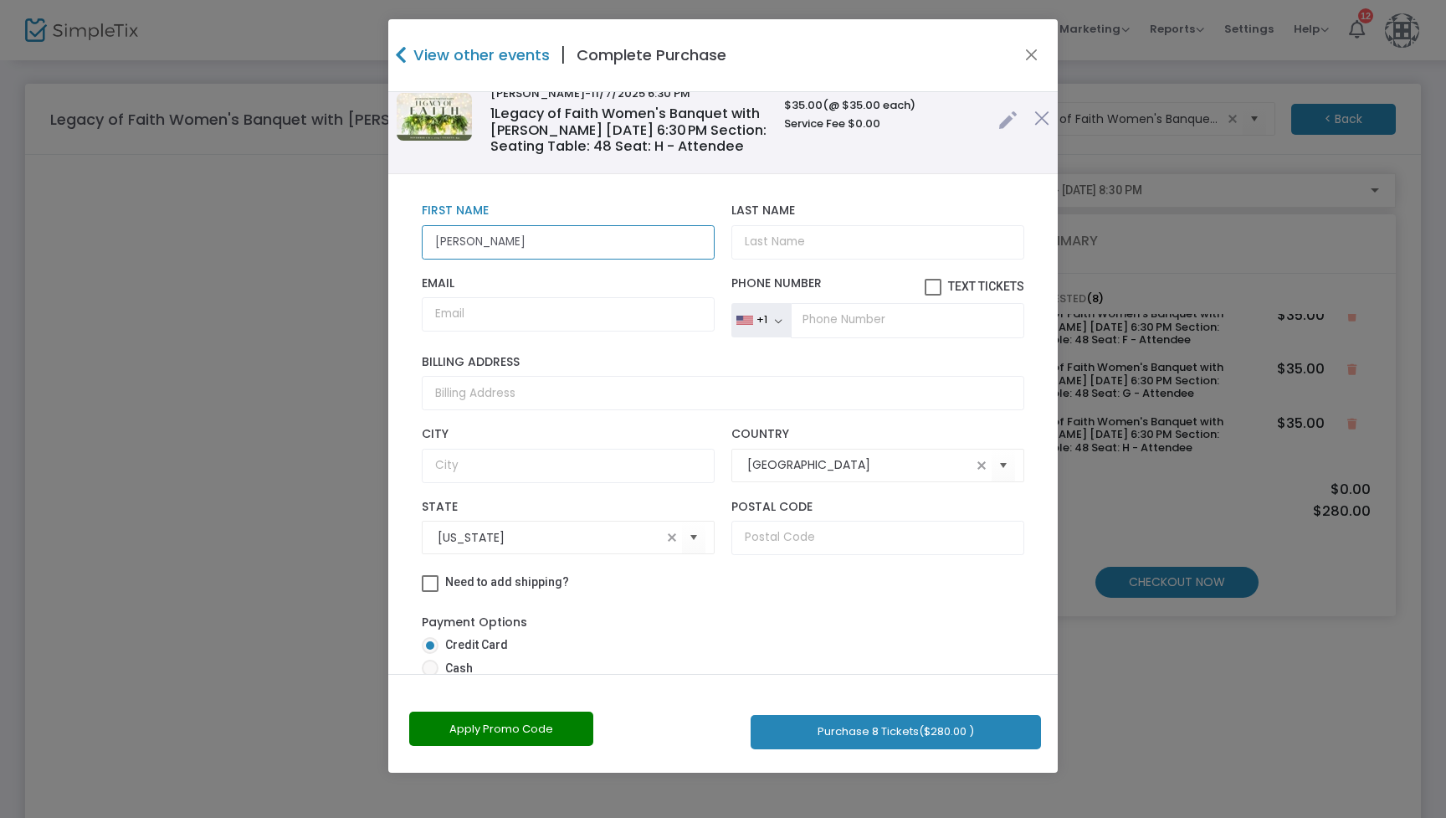
type input "Katie"
type input "Harrison"
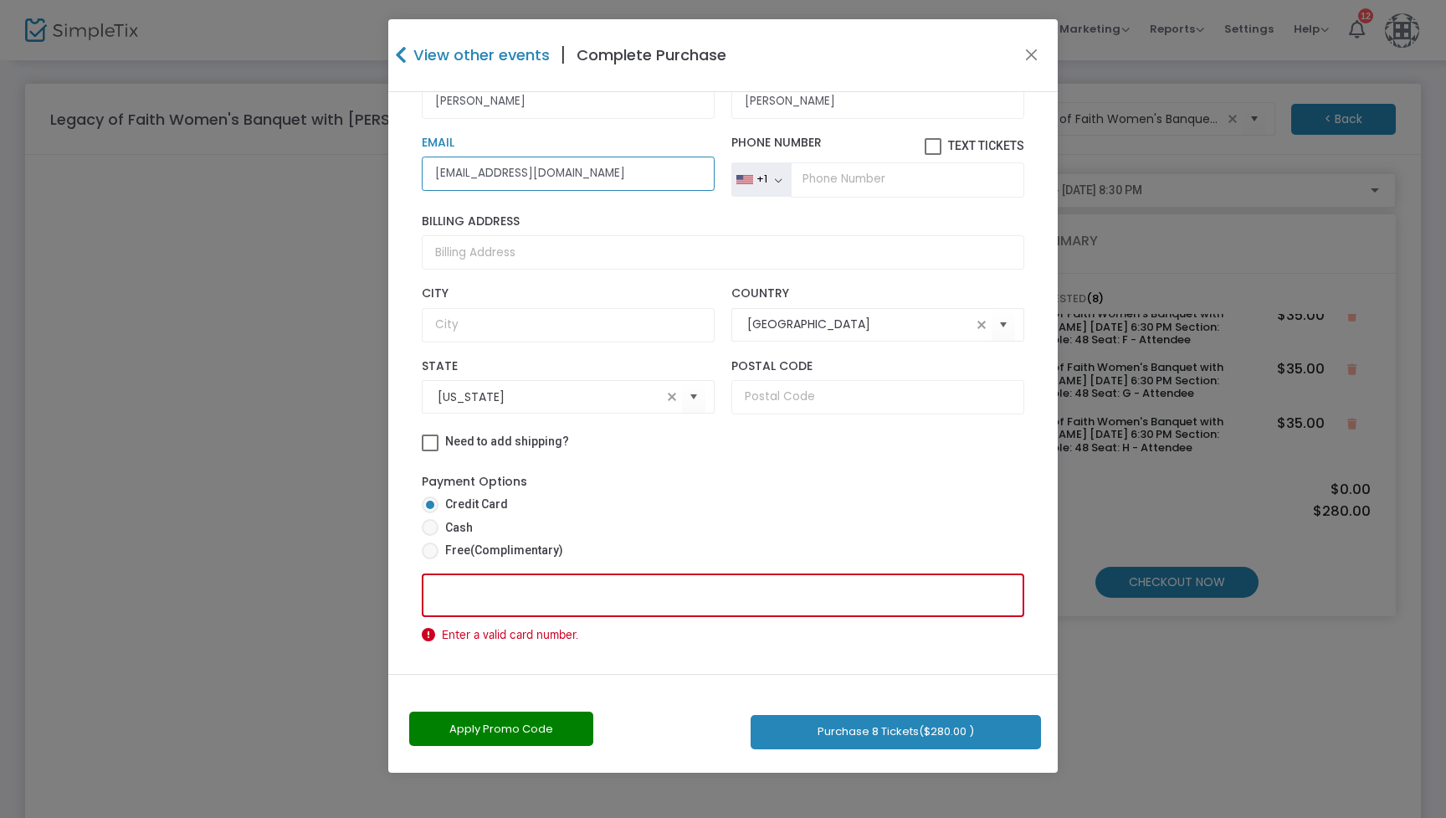
scroll to position [1071, 0]
type input "katieharrison@bellsouth.net"
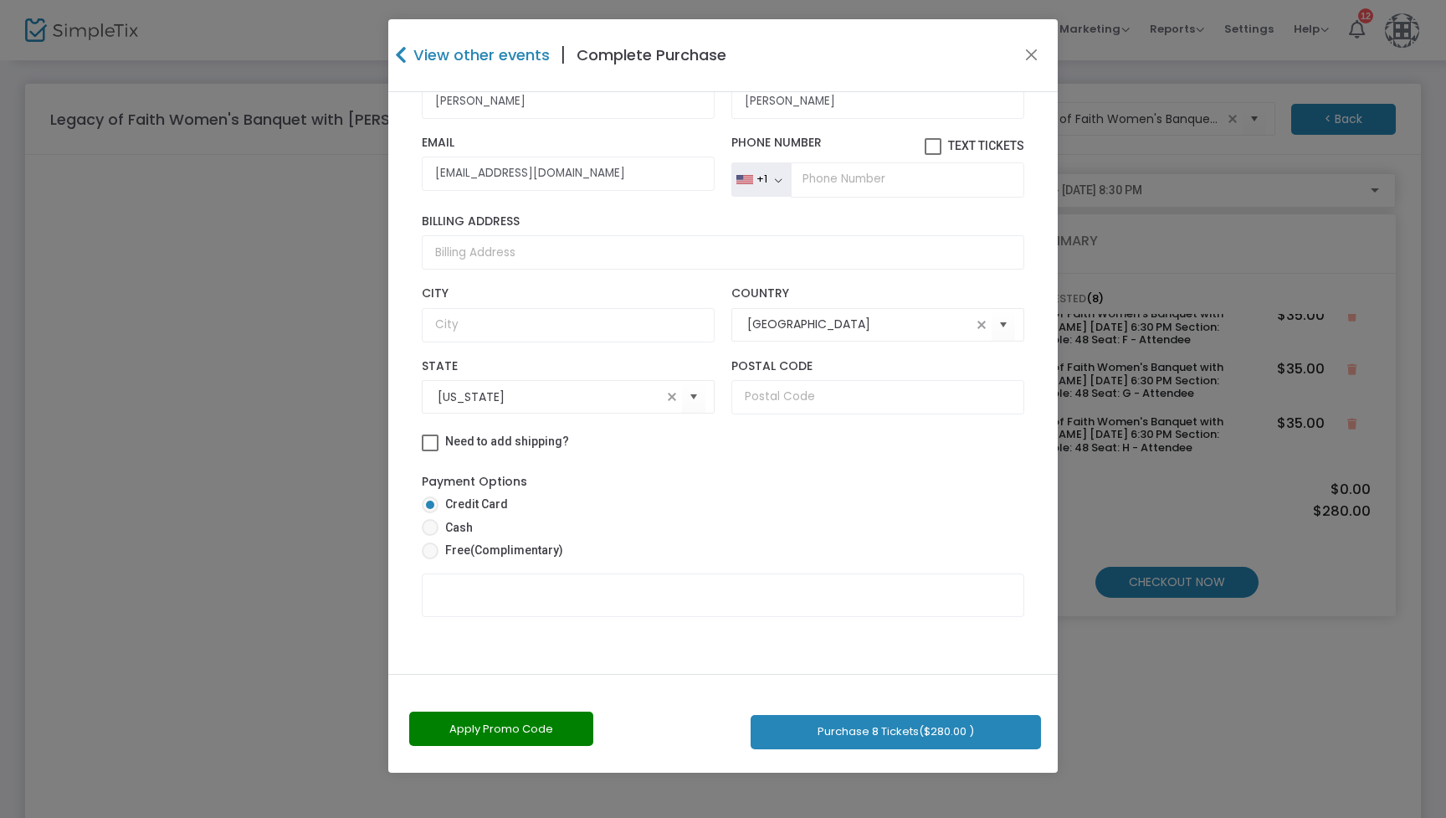
click at [879, 727] on button "Purchase 8 Tickets ($280.00 )" at bounding box center [896, 732] width 290 height 34
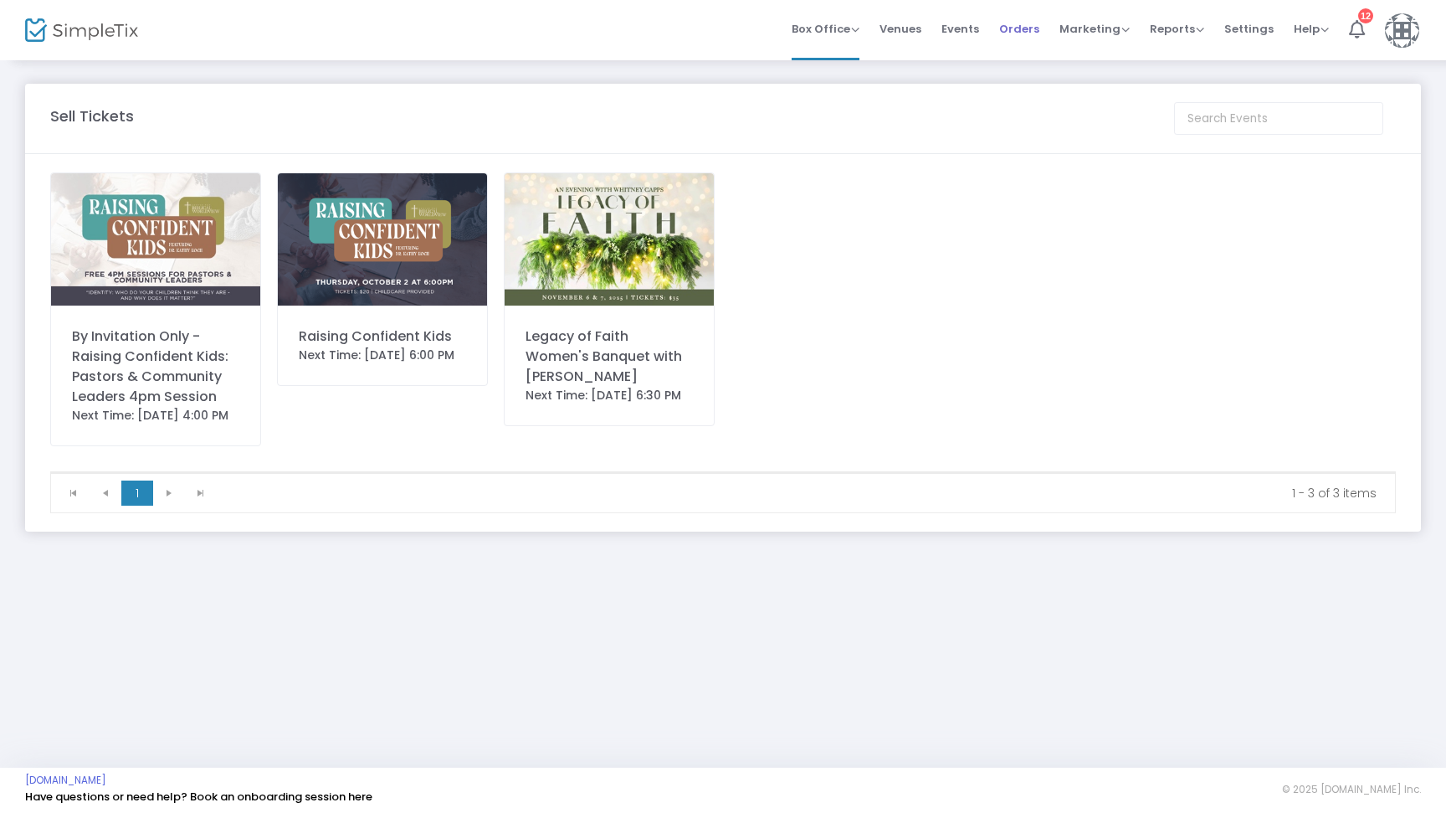
click at [1015, 30] on span "Orders" at bounding box center [1019, 29] width 40 height 43
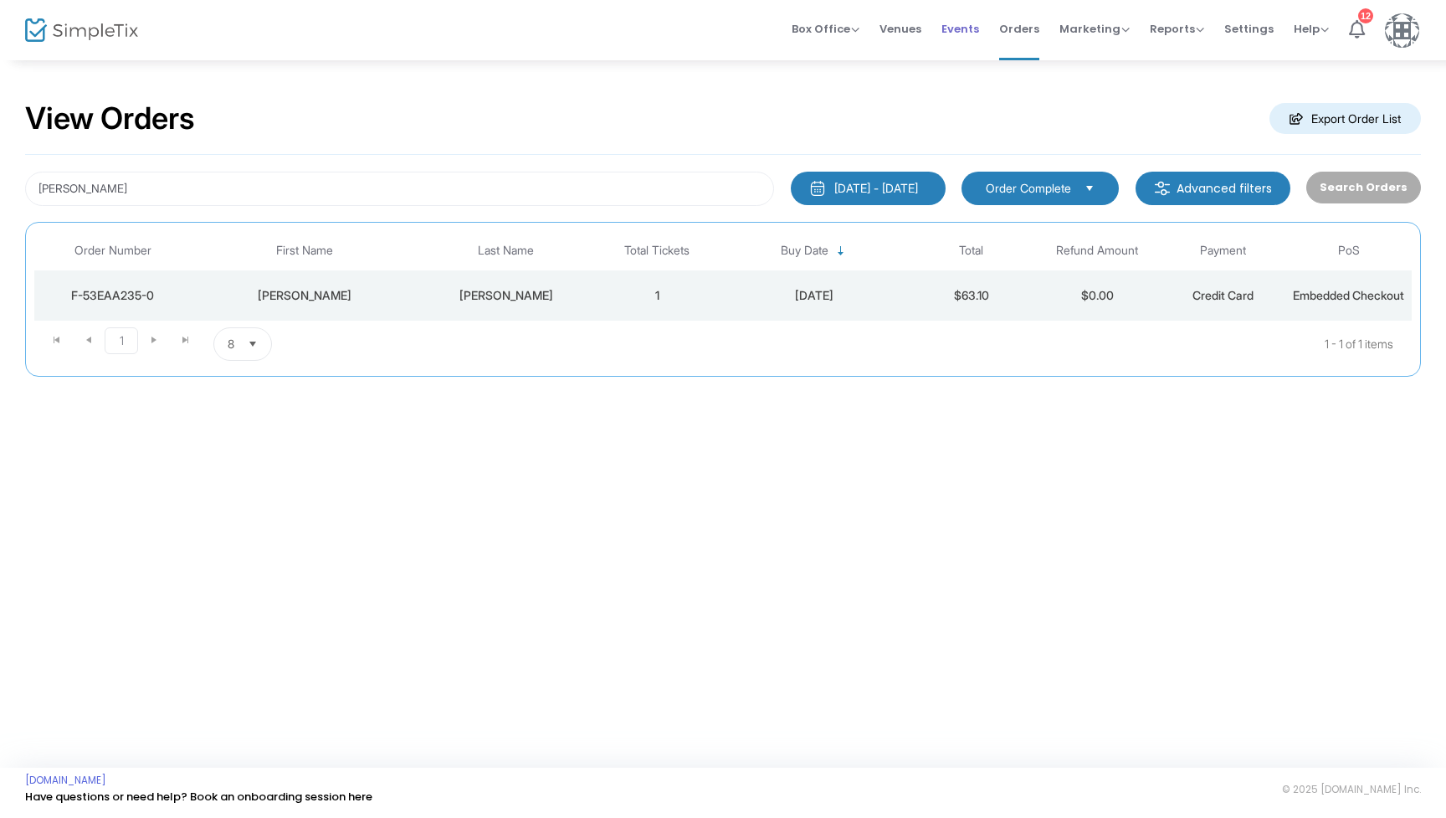
click at [964, 26] on span "Events" at bounding box center [960, 29] width 38 height 43
